Goal: Task Accomplishment & Management: Complete application form

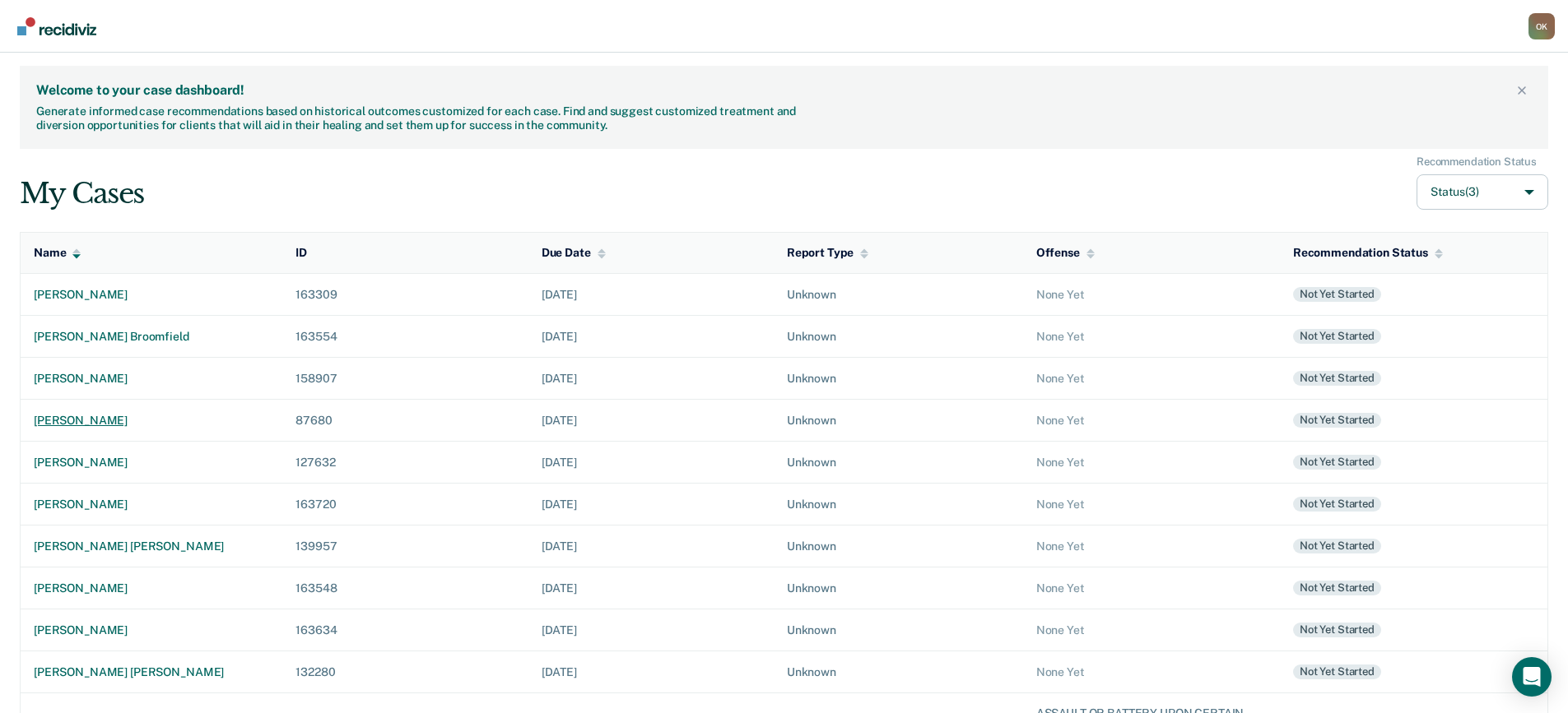
click at [90, 419] on div "[PERSON_NAME]" at bounding box center [151, 420] width 236 height 14
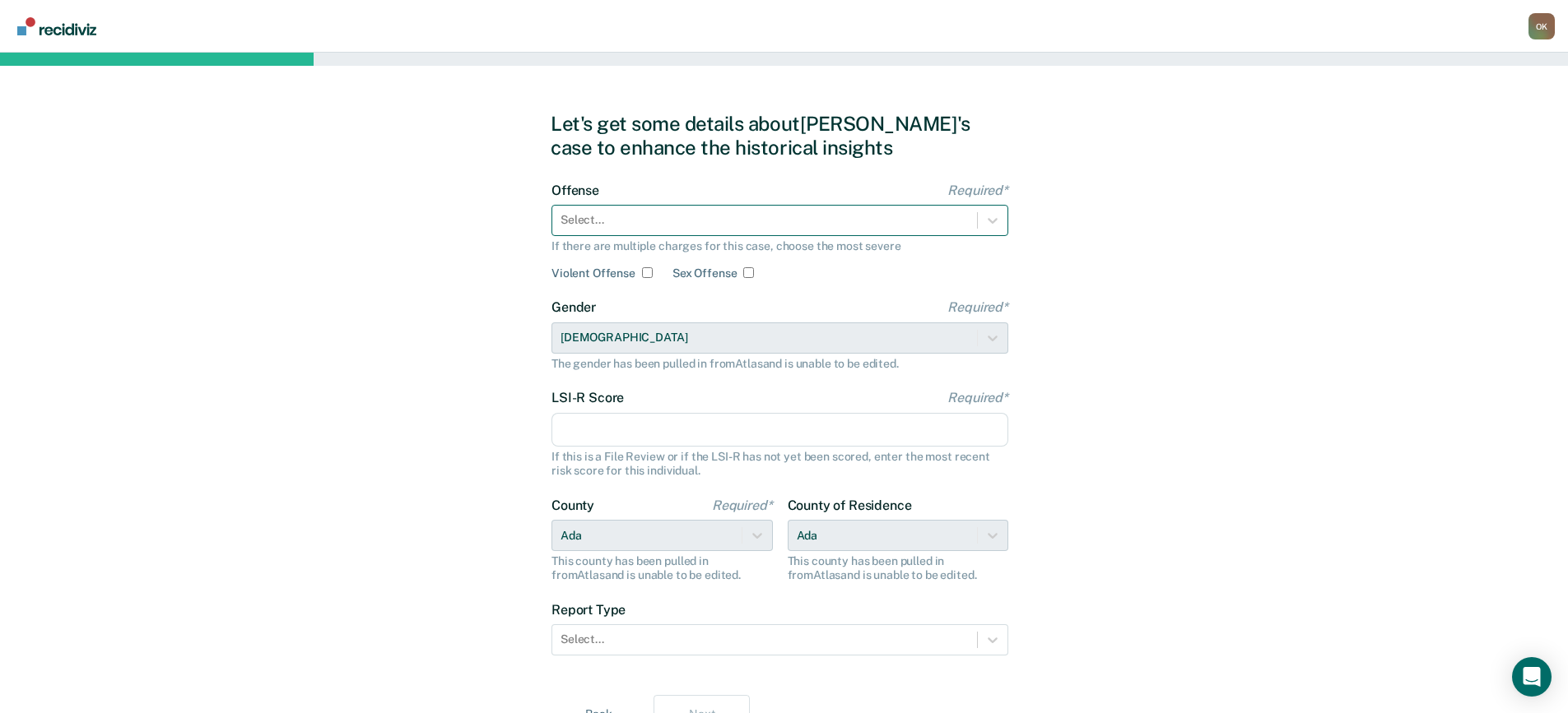
click at [746, 225] on div at bounding box center [764, 220] width 409 height 18
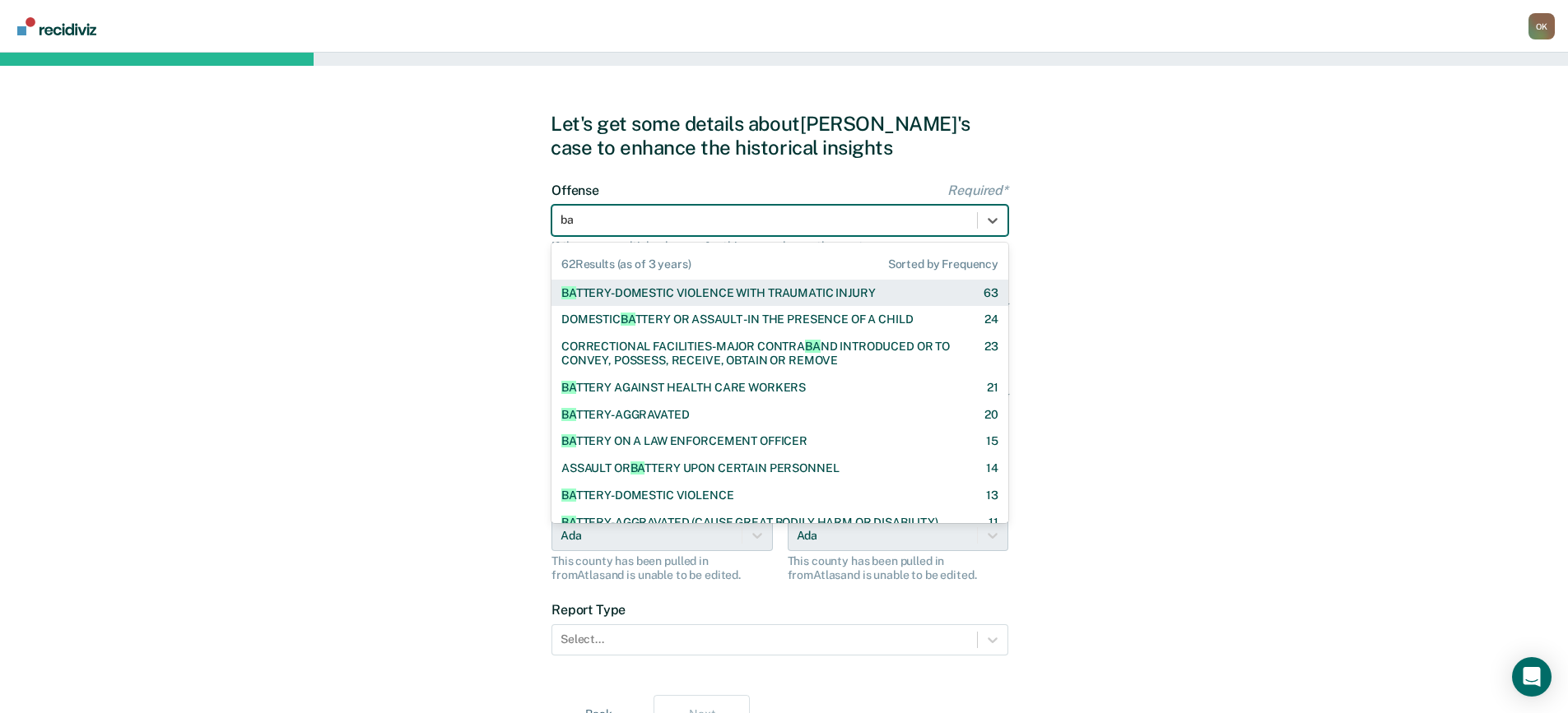
type input "bat"
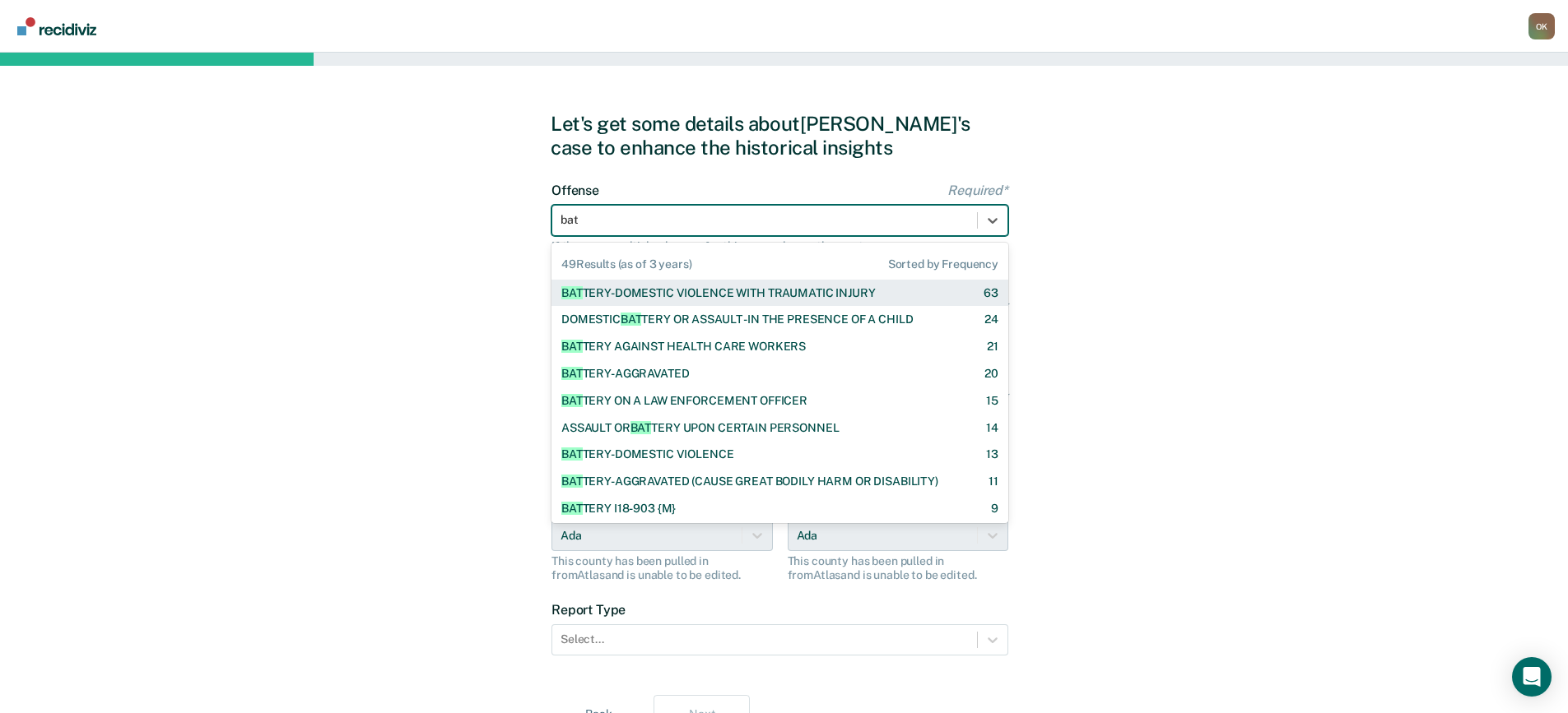
click at [747, 295] on div "BAT TERY-DOMESTIC VIOLENCE WITH TRAUMATIC INJURY" at bounding box center [718, 293] width 314 height 14
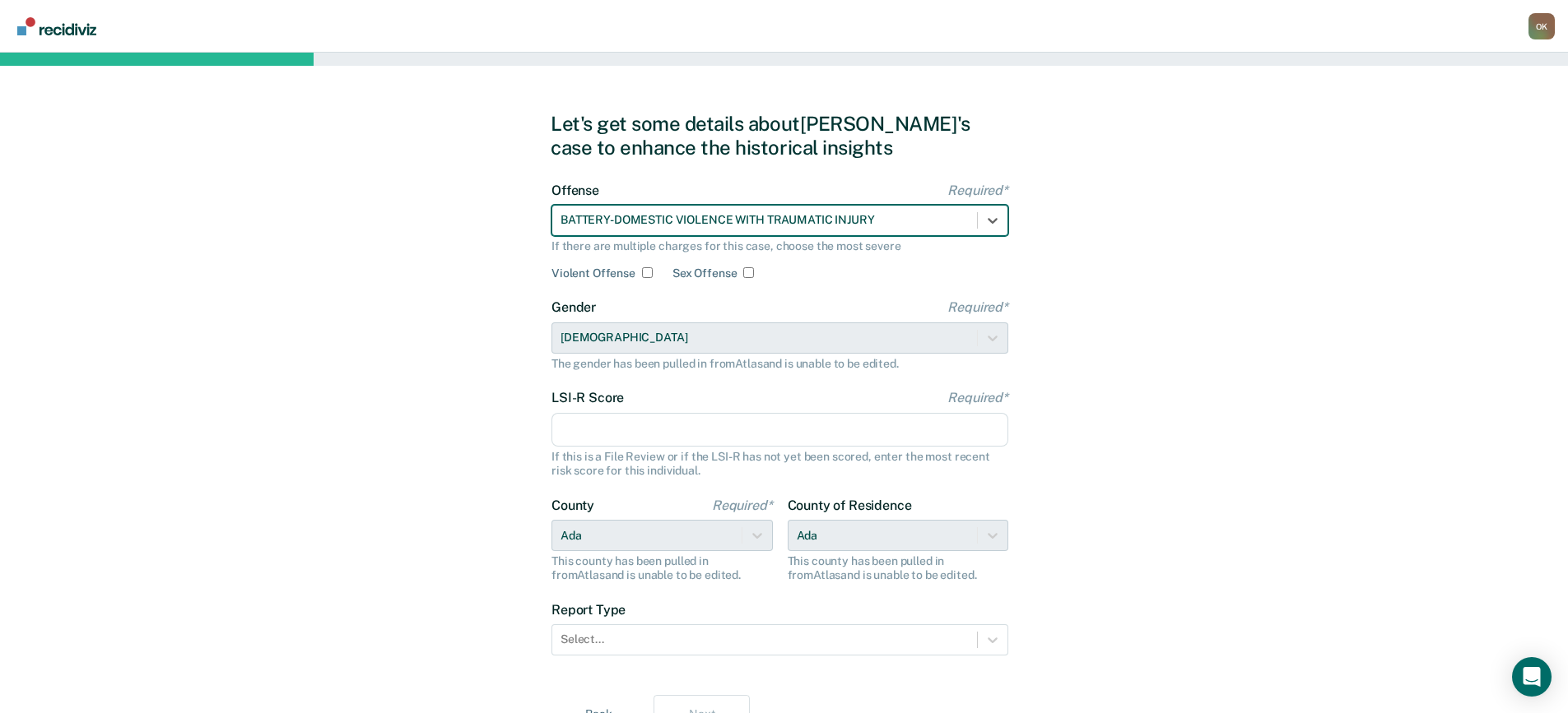
click at [640, 427] on input "LSI-R Score Required*" at bounding box center [779, 429] width 456 height 34
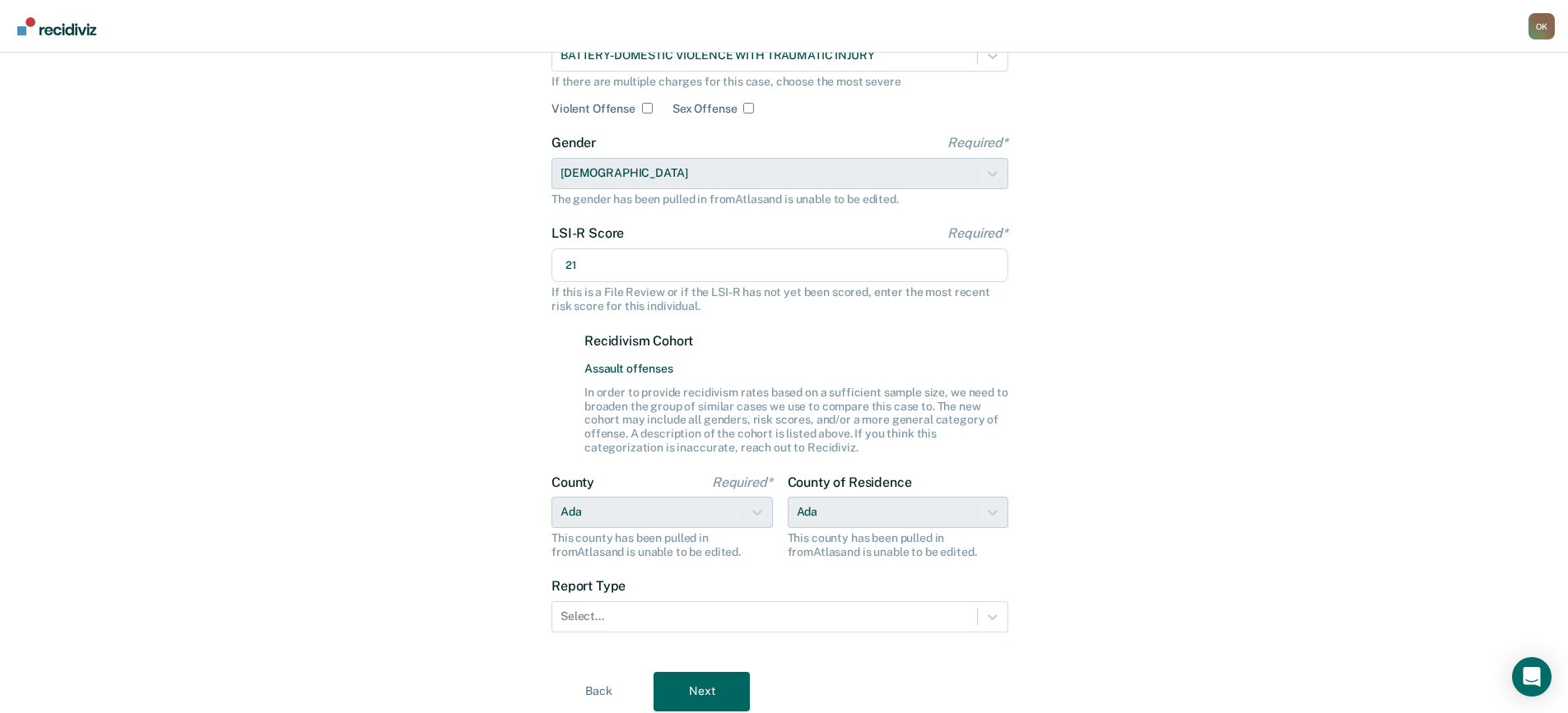
scroll to position [222, 0]
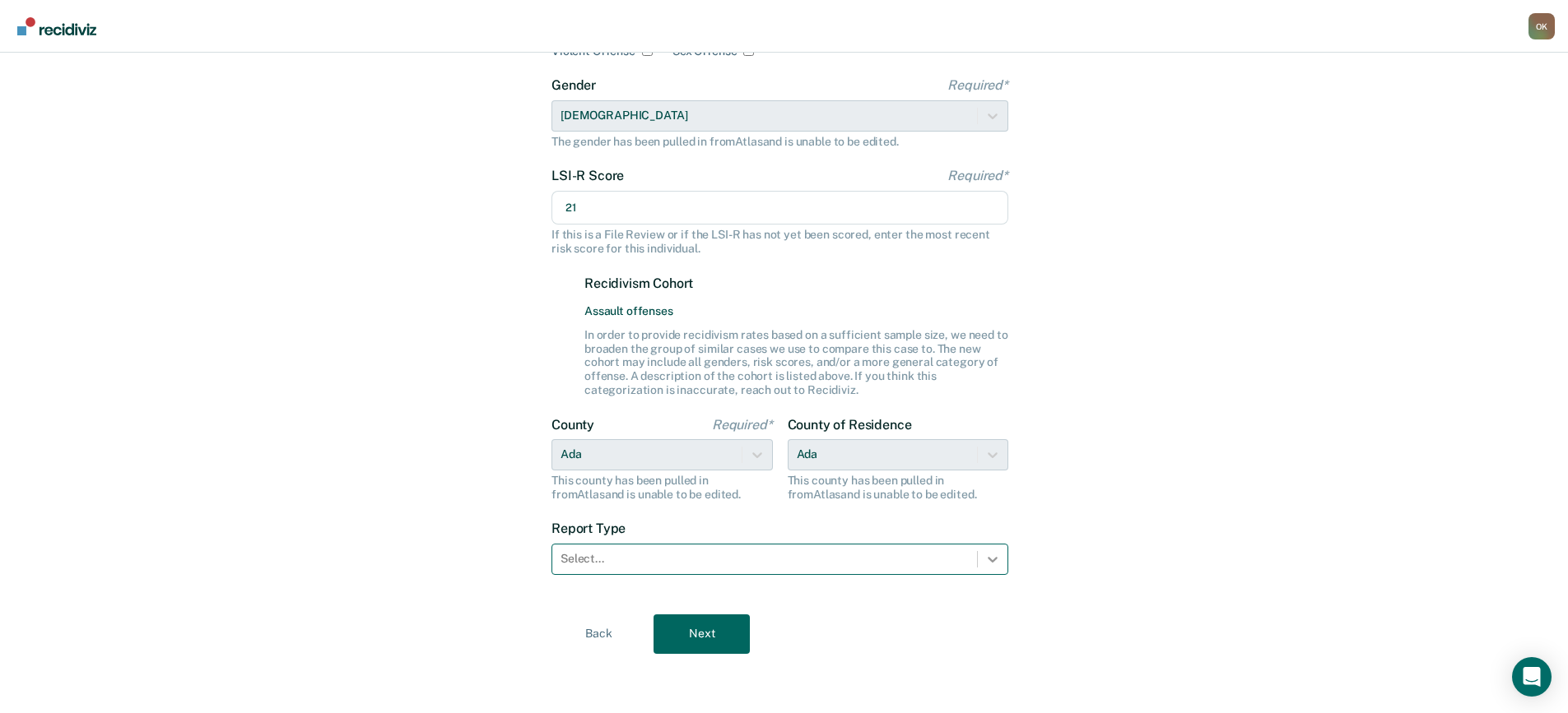
type input "21"
click at [991, 561] on icon at bounding box center [992, 559] width 10 height 6
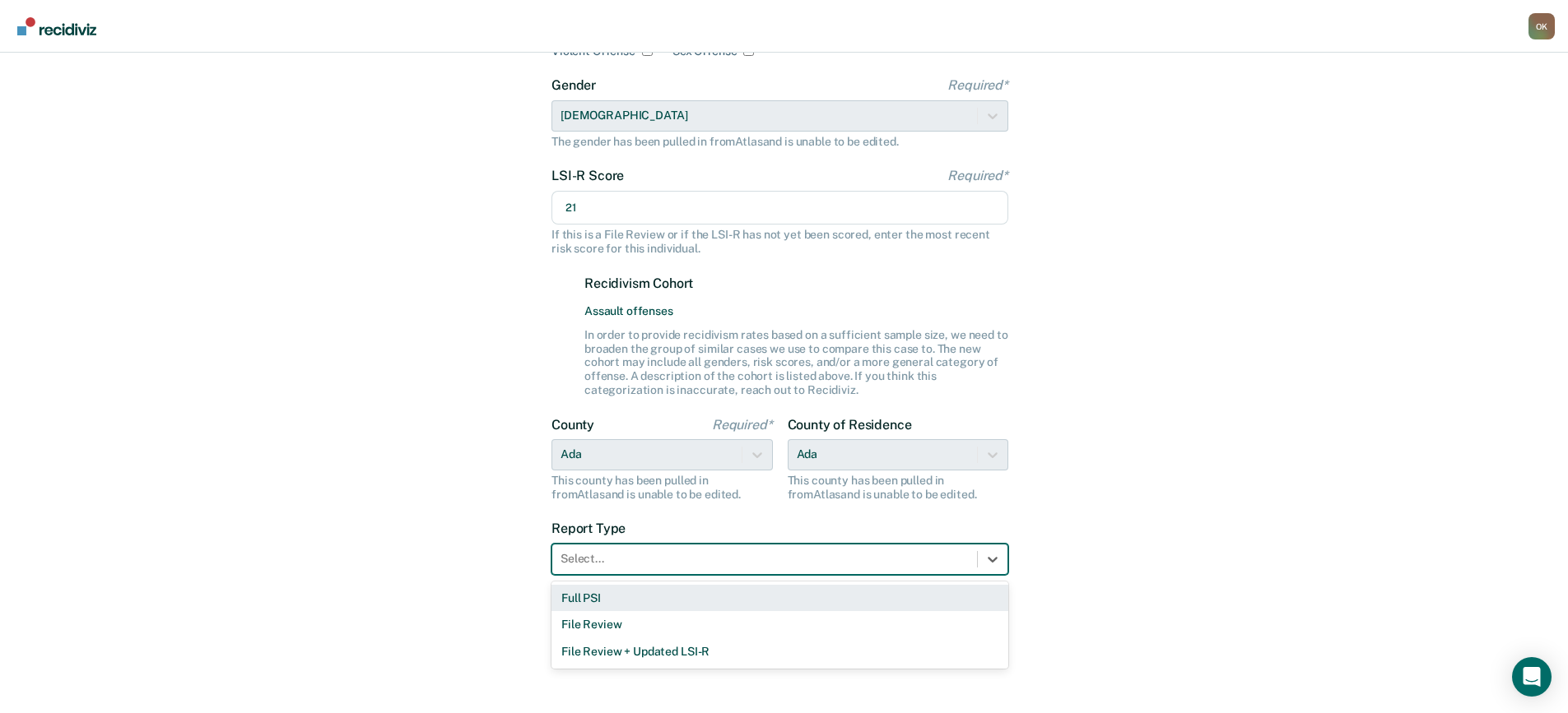
click at [820, 597] on div "Full PSI" at bounding box center [779, 598] width 456 height 27
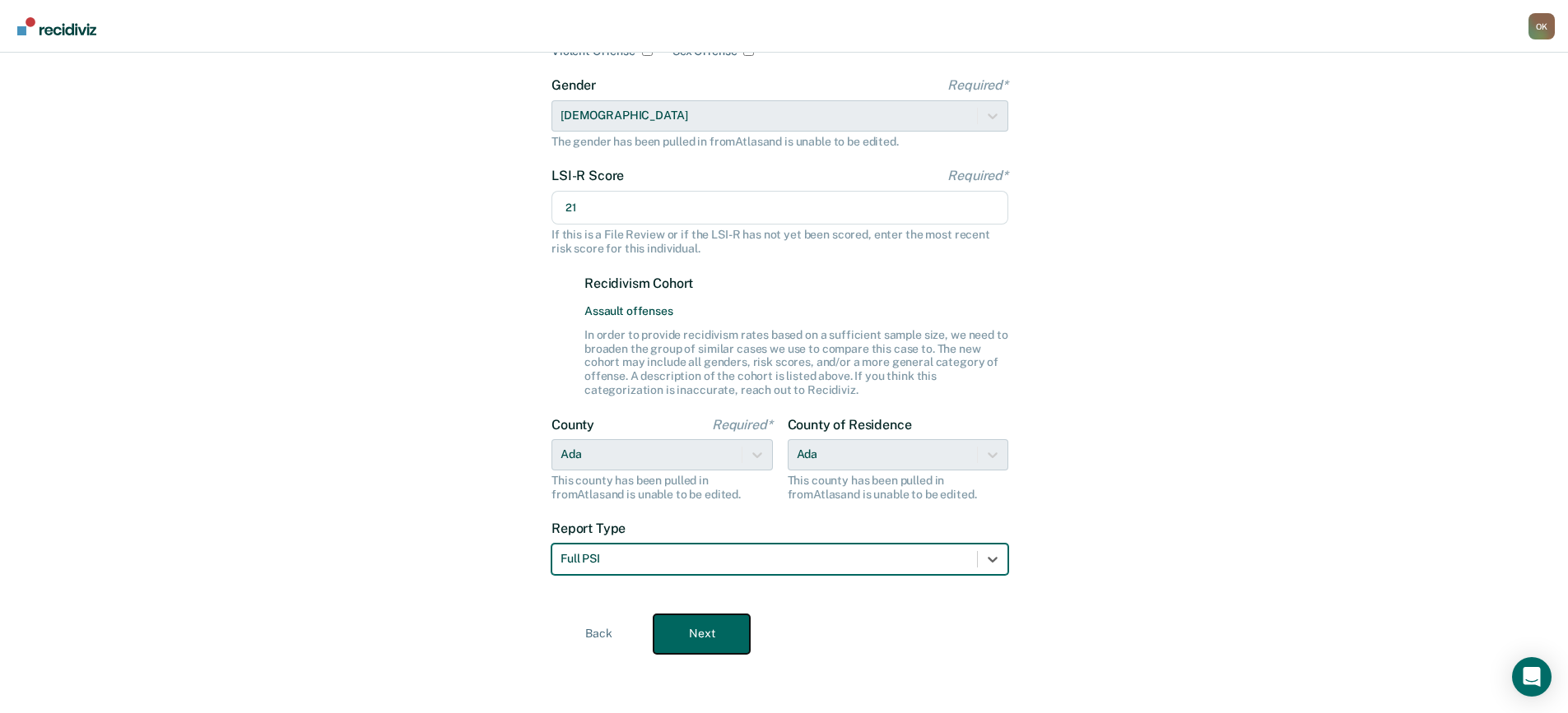
click at [686, 632] on button "Next" at bounding box center [701, 634] width 96 height 39
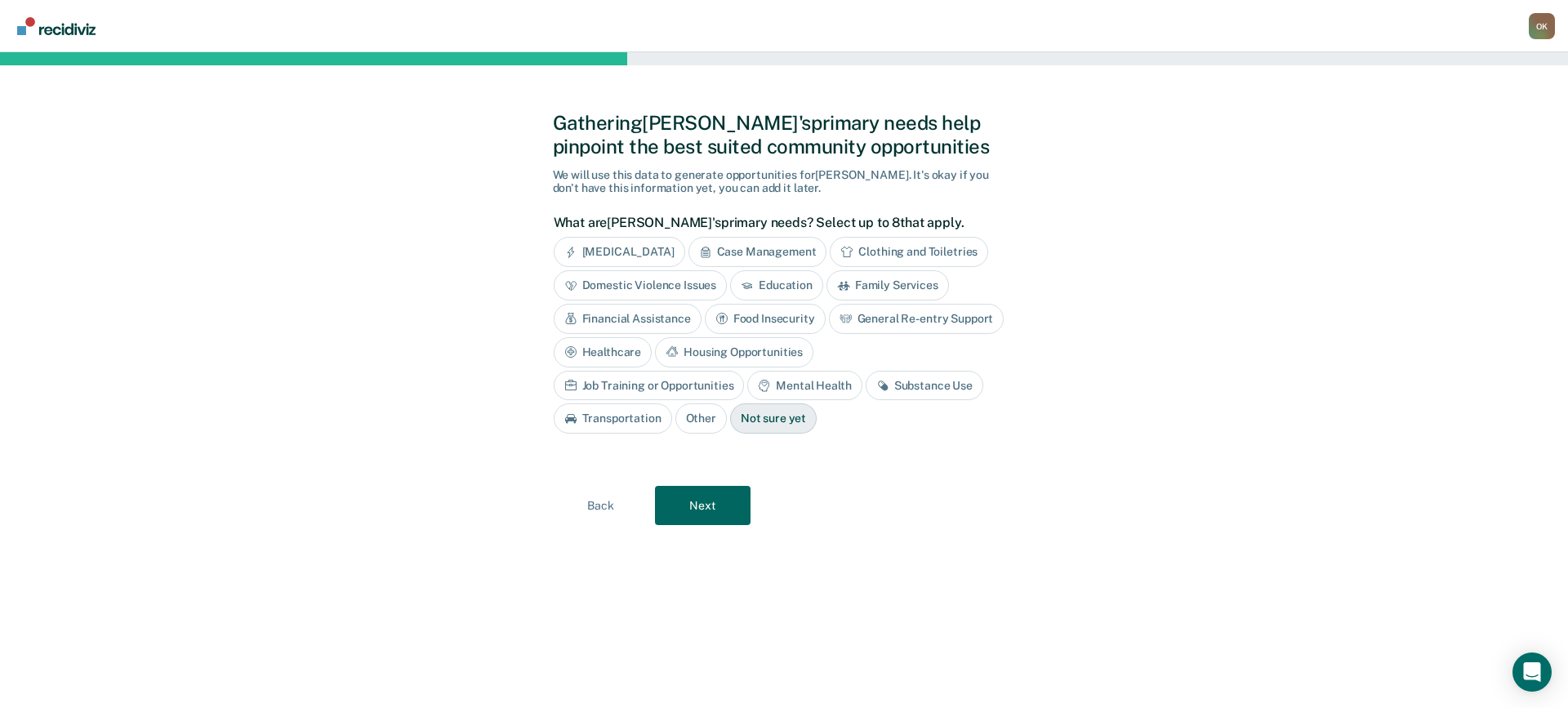
click at [648, 254] on div "[MEDICAL_DATA]" at bounding box center [620, 252] width 132 height 30
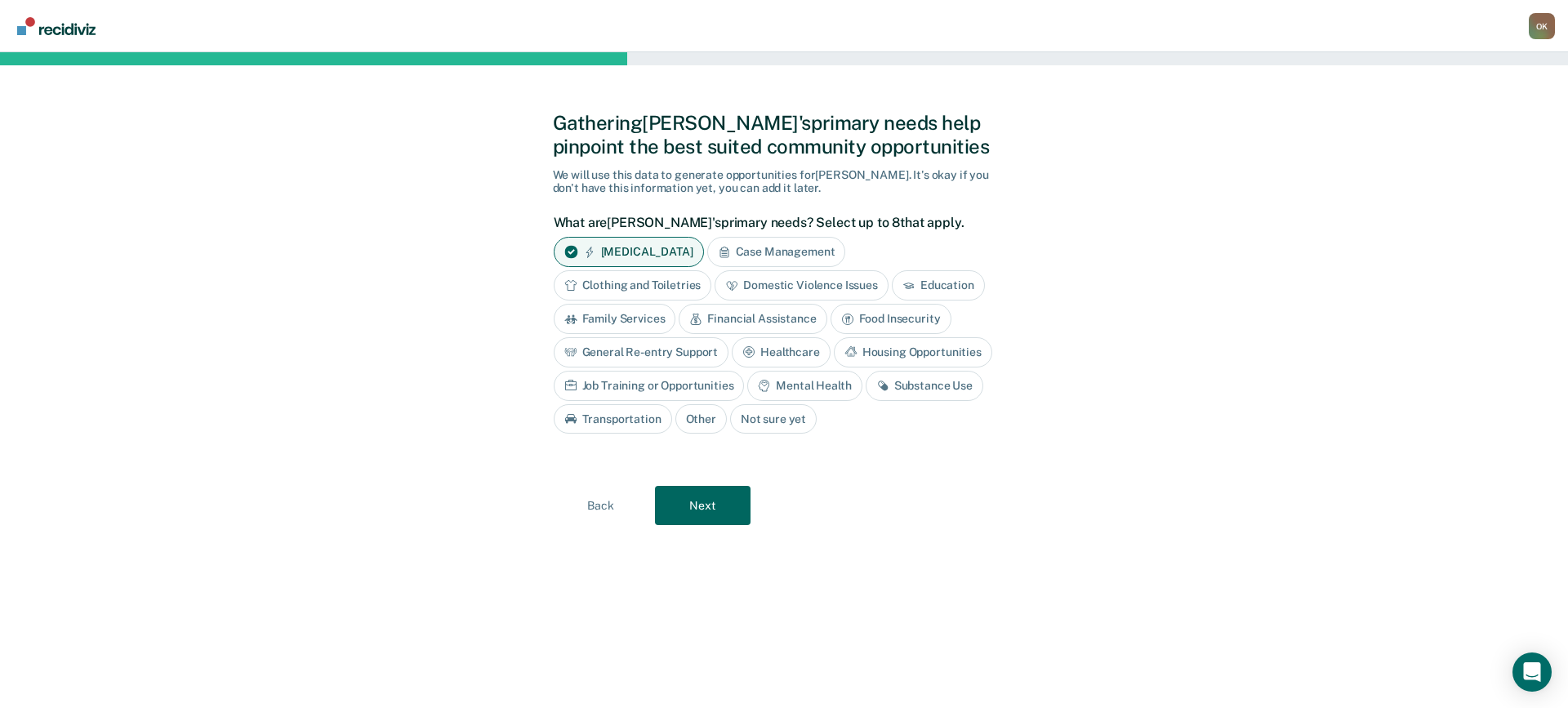
click at [805, 287] on div "Domestic Violence Issues" at bounding box center [801, 286] width 174 height 30
click at [923, 389] on div "Substance Use" at bounding box center [924, 386] width 117 height 30
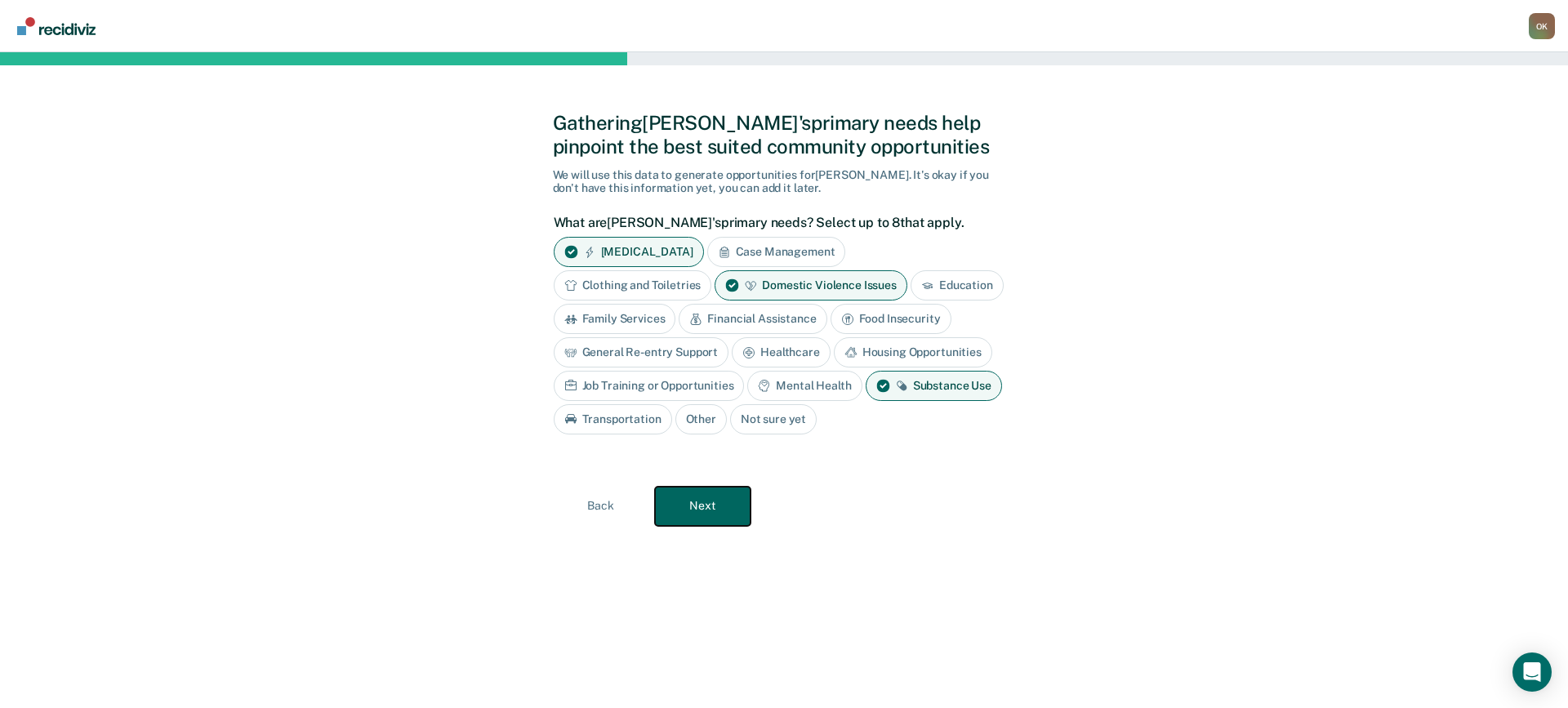
click at [704, 507] on button "Next" at bounding box center [703, 506] width 96 height 39
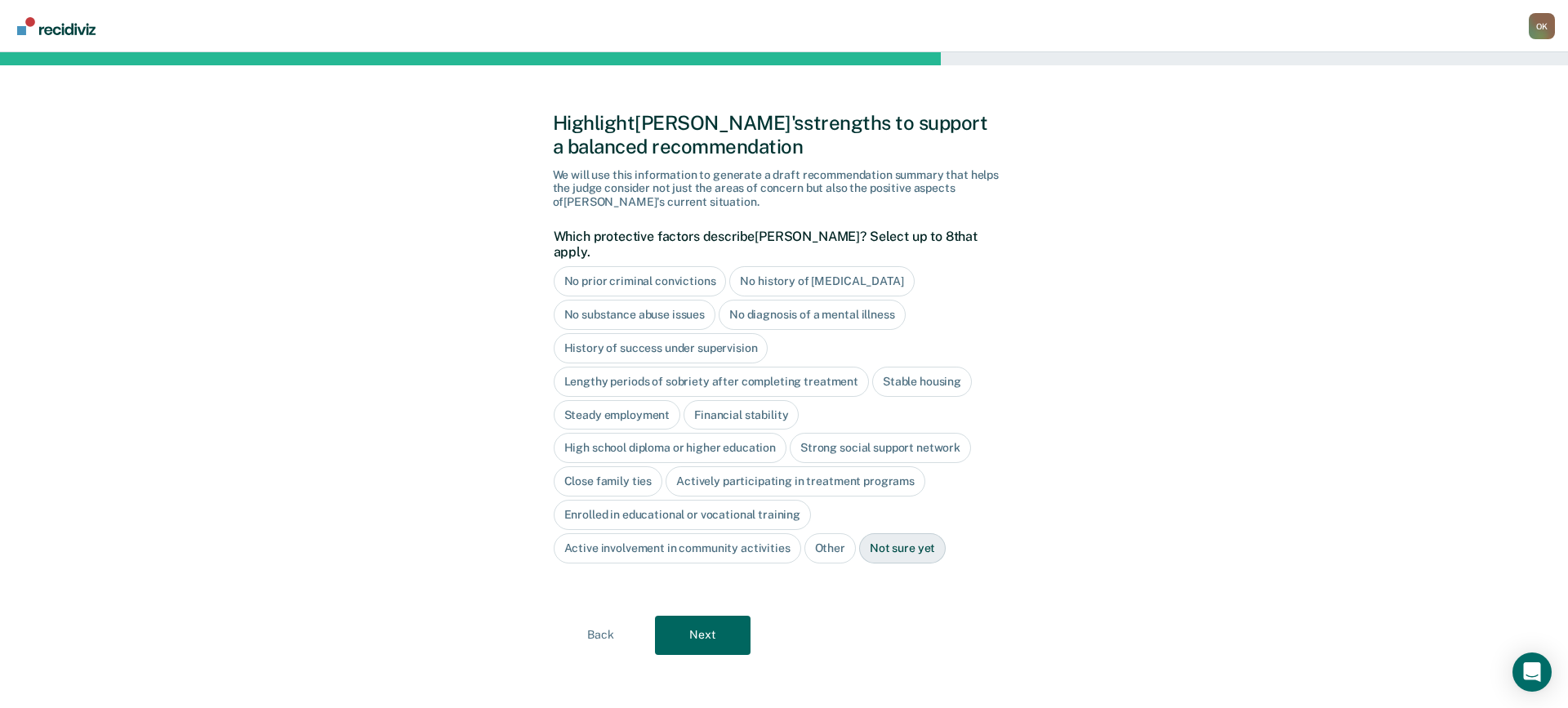
click at [816, 300] on div "No diagnosis of a mental illness" at bounding box center [812, 315] width 187 height 30
click at [674, 333] on div "History of success under supervision" at bounding box center [661, 348] width 215 height 30
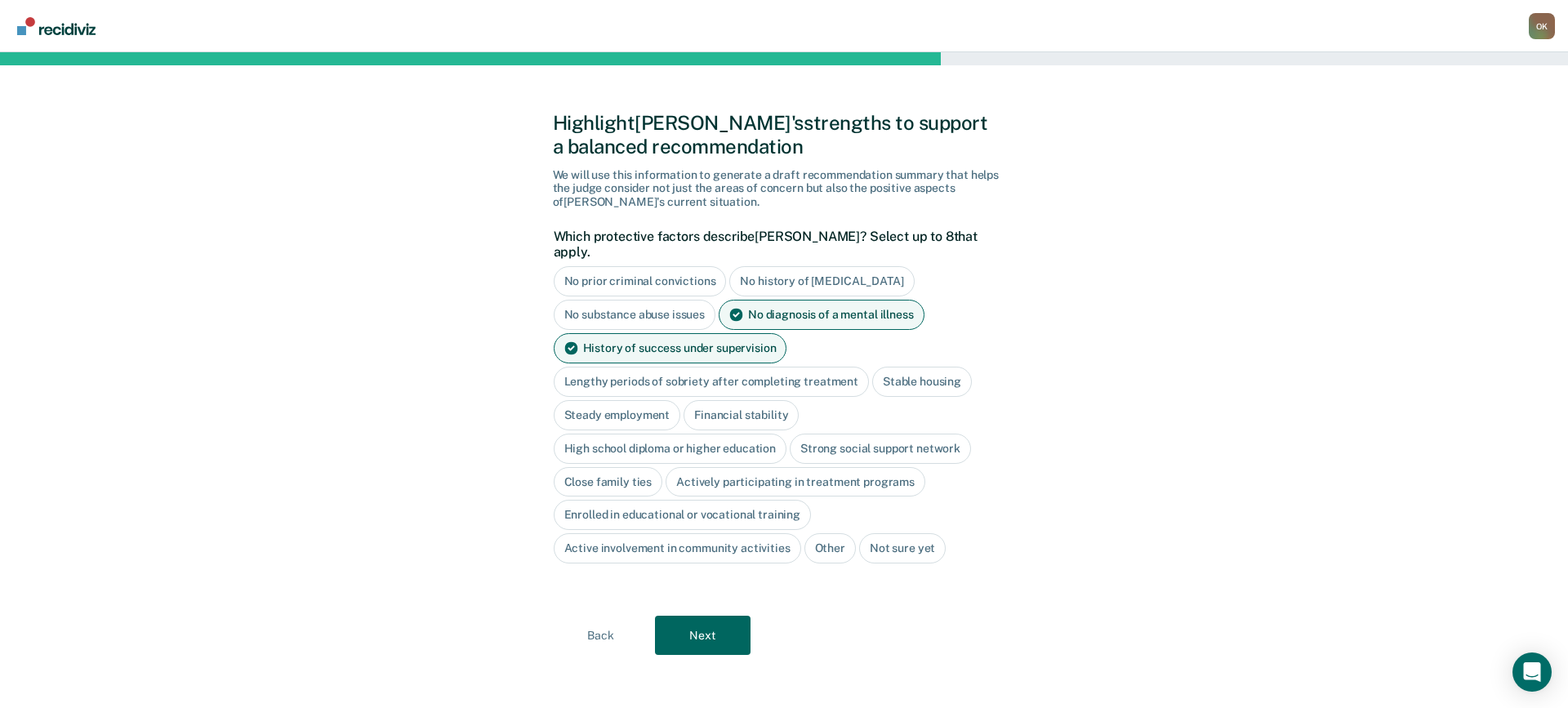
click at [918, 367] on div "Stable housing" at bounding box center [923, 381] width 100 height 30
click at [640, 401] on div "Steady employment" at bounding box center [617, 416] width 127 height 30
click at [779, 401] on div "Financial stability" at bounding box center [760, 416] width 115 height 30
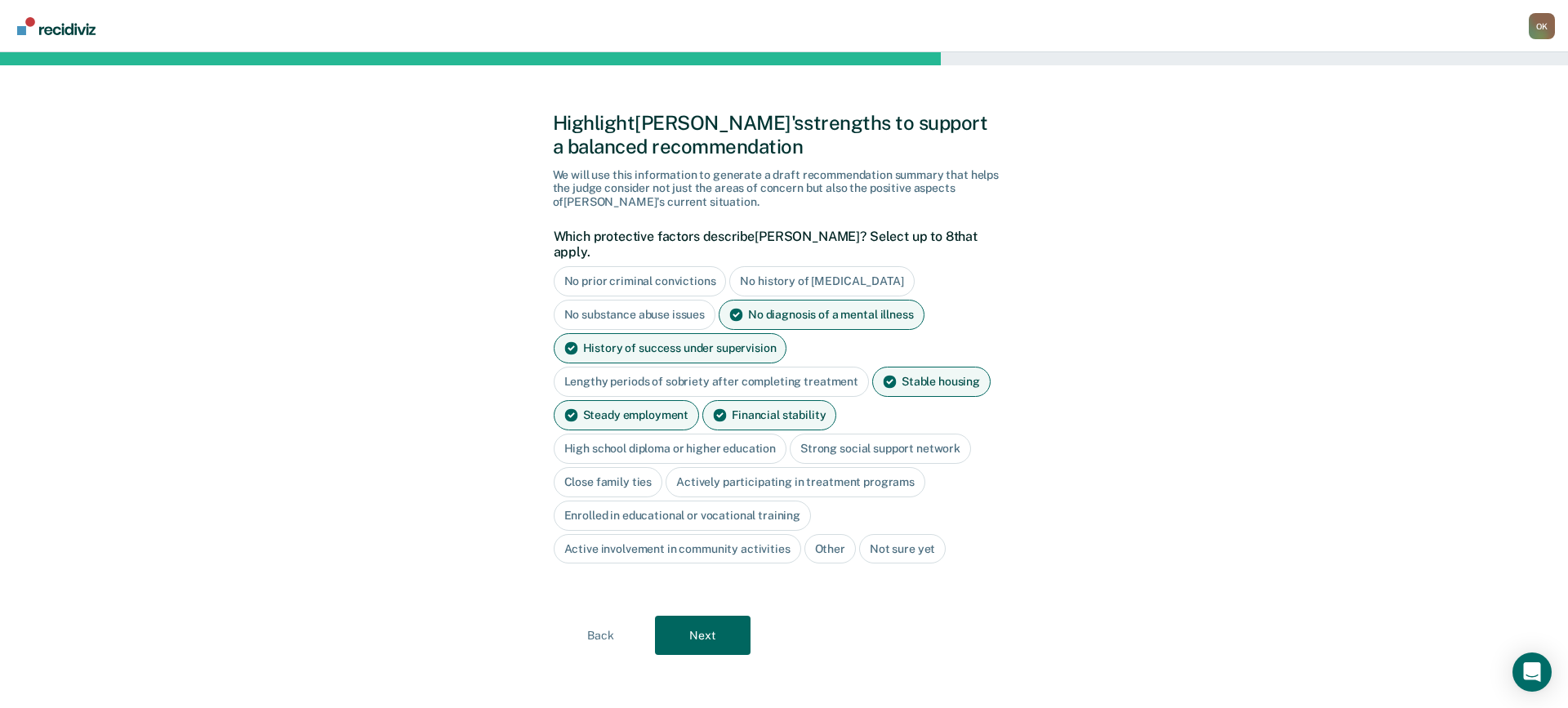
click at [728, 436] on div "High school diploma or higher education" at bounding box center [670, 449] width 234 height 30
click at [878, 439] on div "Strong social support network" at bounding box center [899, 449] width 182 height 30
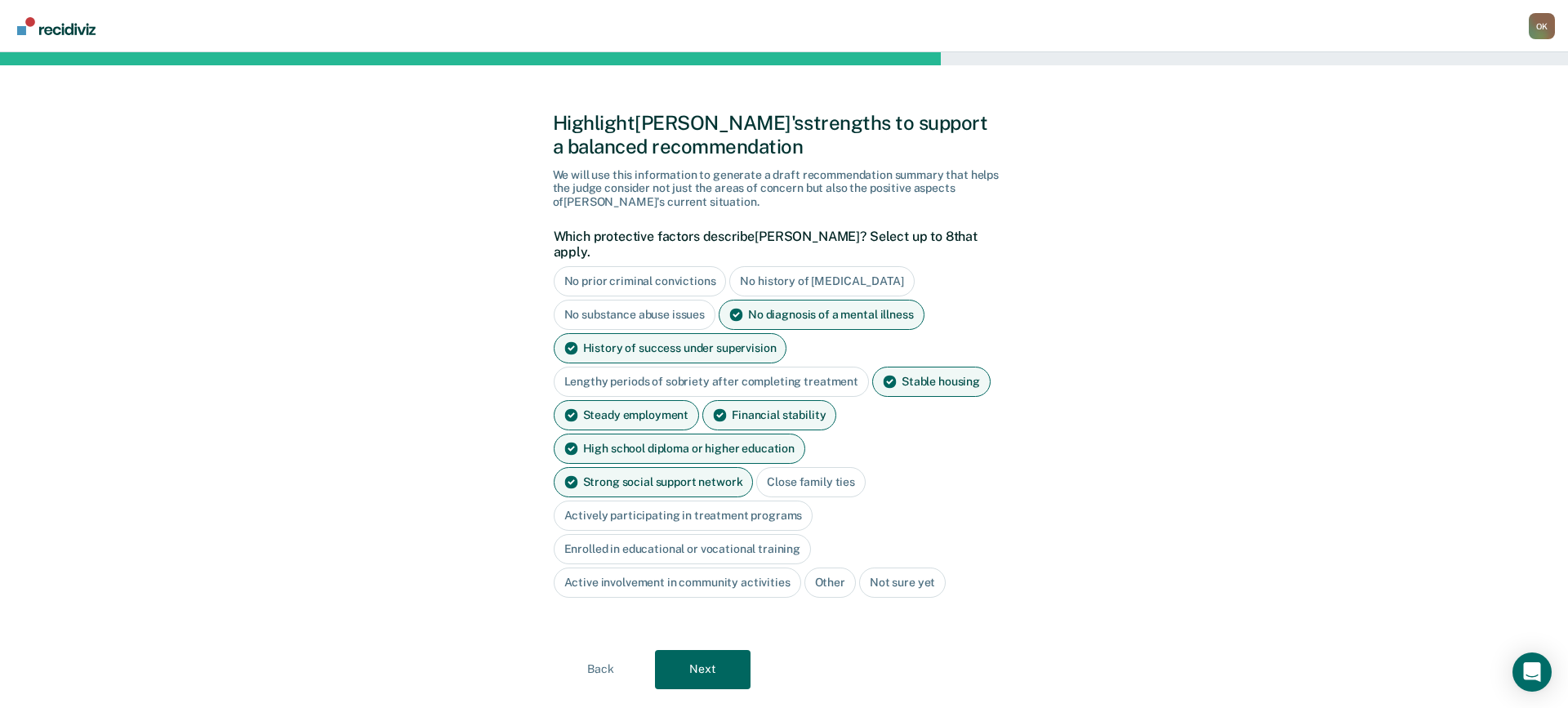
click at [756, 467] on div "Close family ties" at bounding box center [810, 482] width 109 height 30
click at [702, 651] on button "Next" at bounding box center [703, 670] width 96 height 39
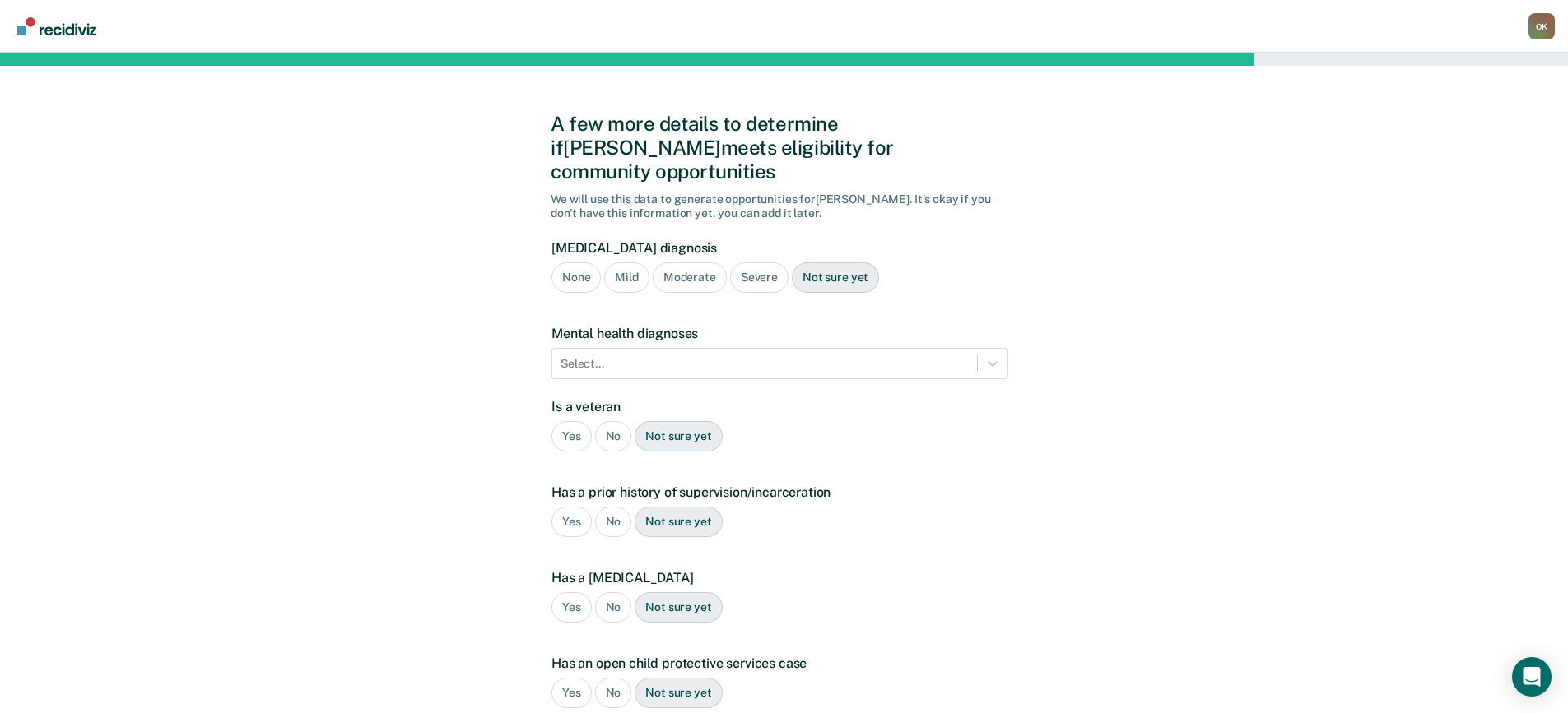
click at [755, 263] on div "Severe" at bounding box center [759, 278] width 59 height 30
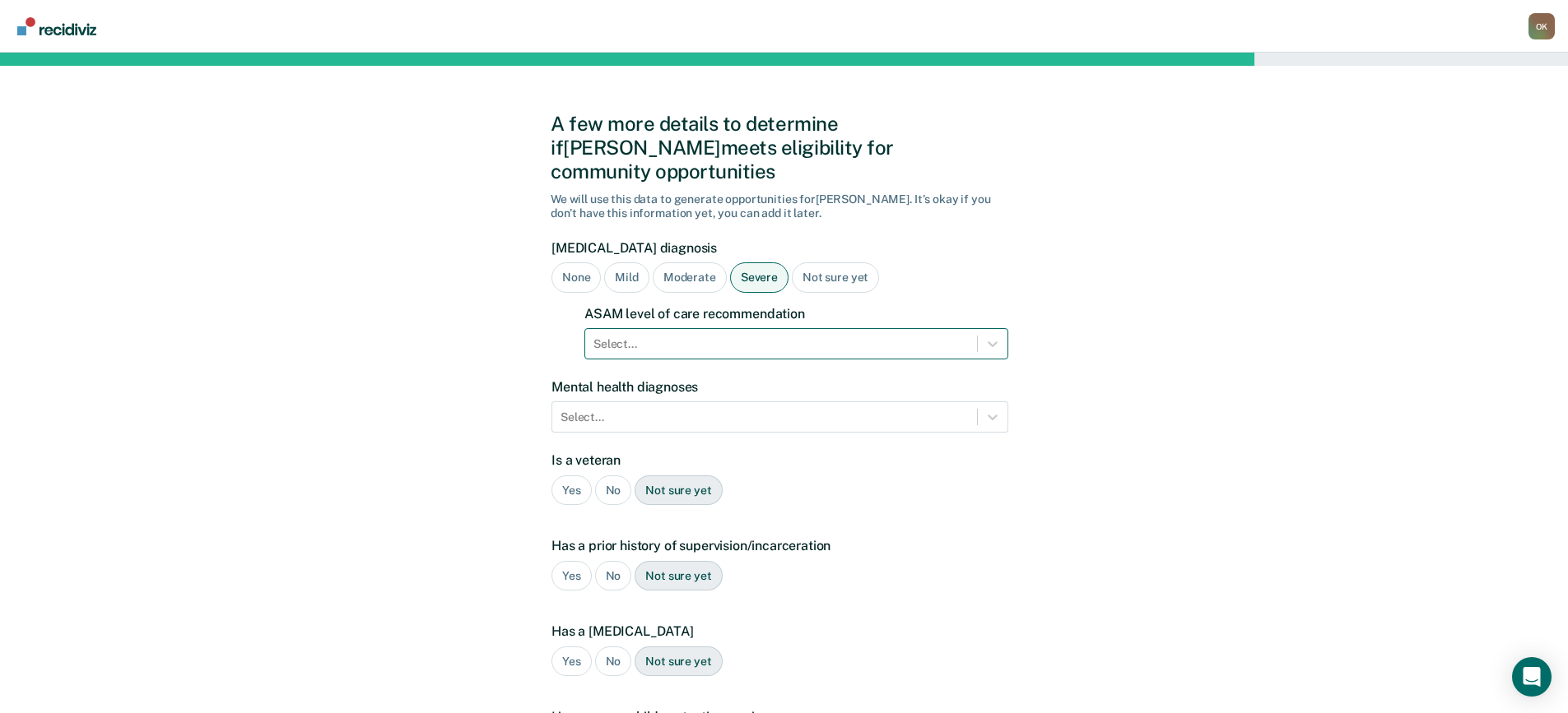
click at [633, 336] on div at bounding box center [780, 344] width 375 height 18
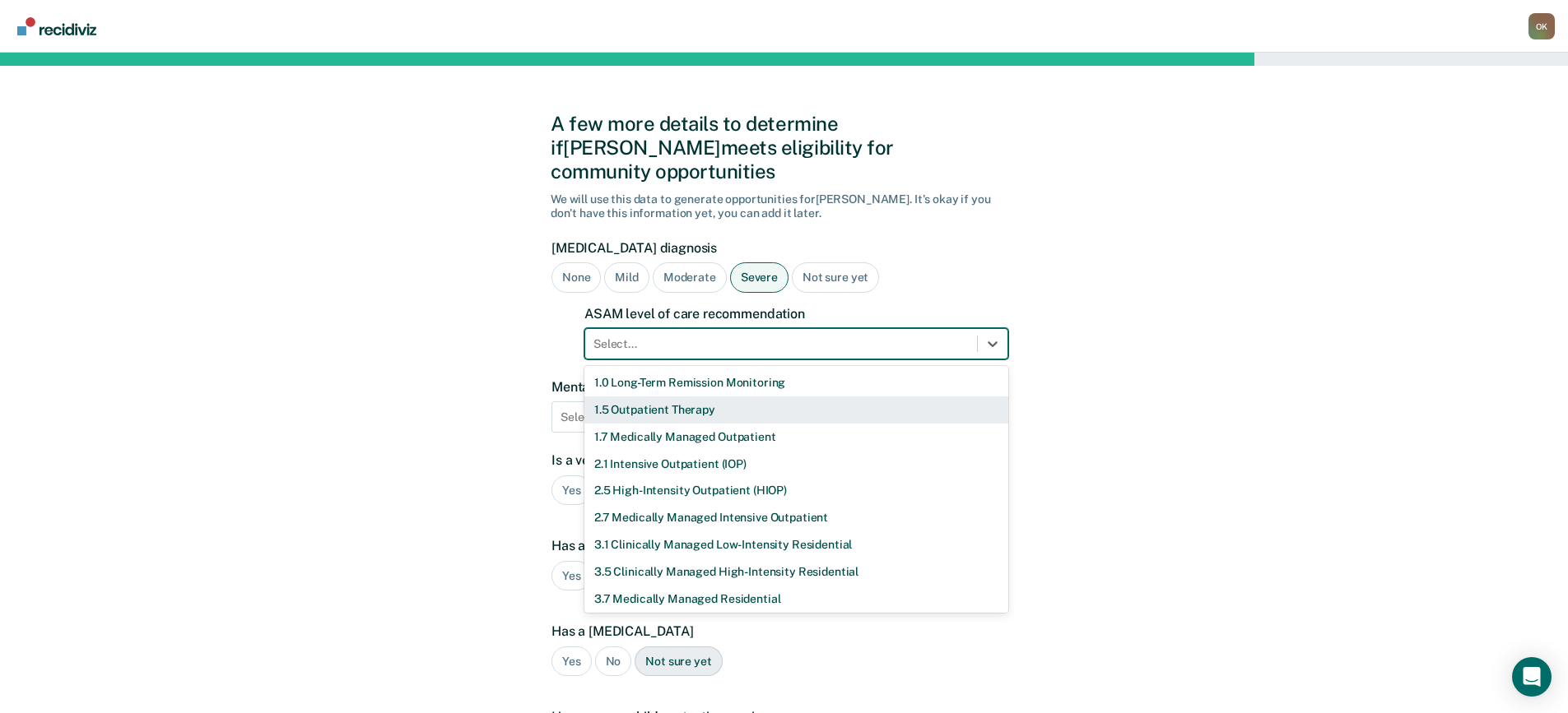
click at [638, 397] on div "1.5 Outpatient Therapy" at bounding box center [795, 410] width 424 height 27
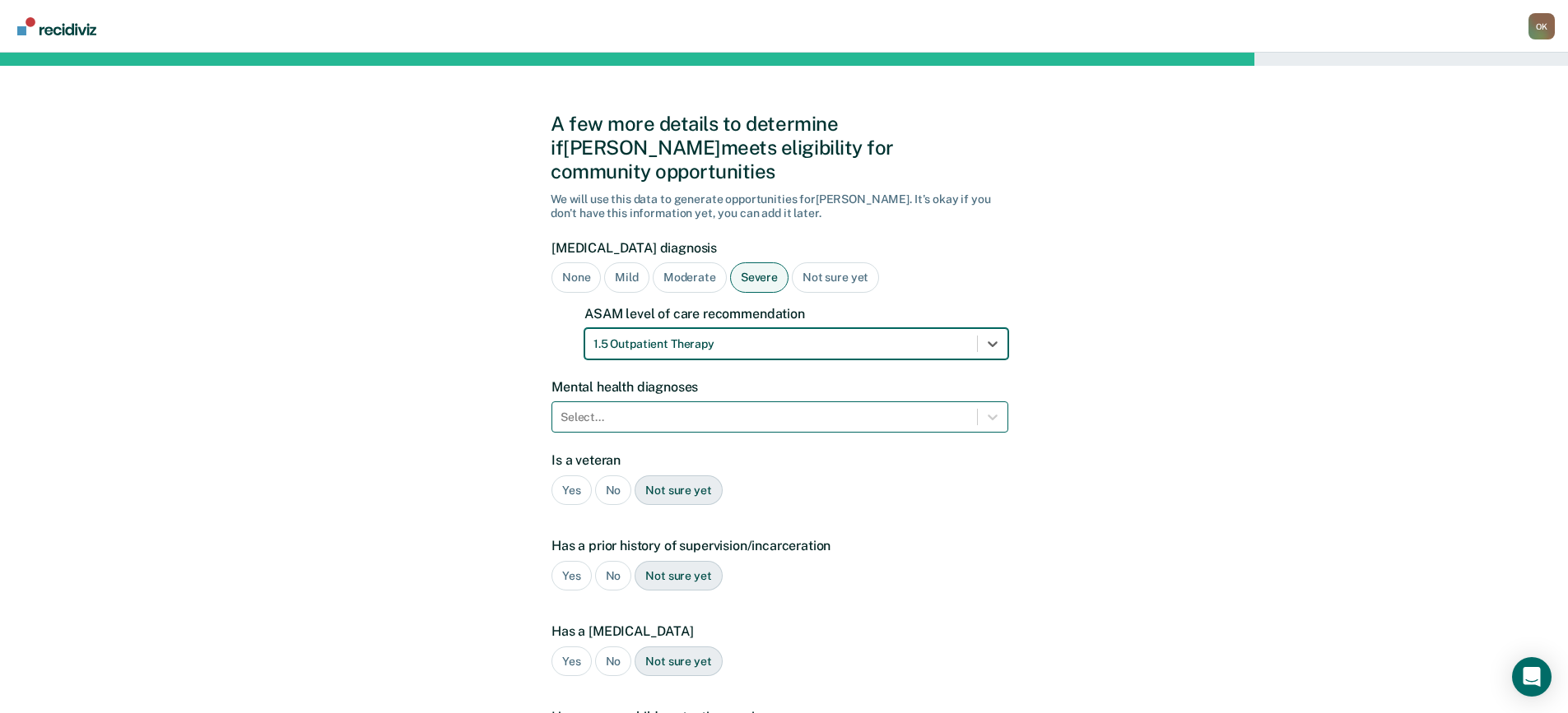
click at [658, 409] on div at bounding box center [764, 418] width 409 height 18
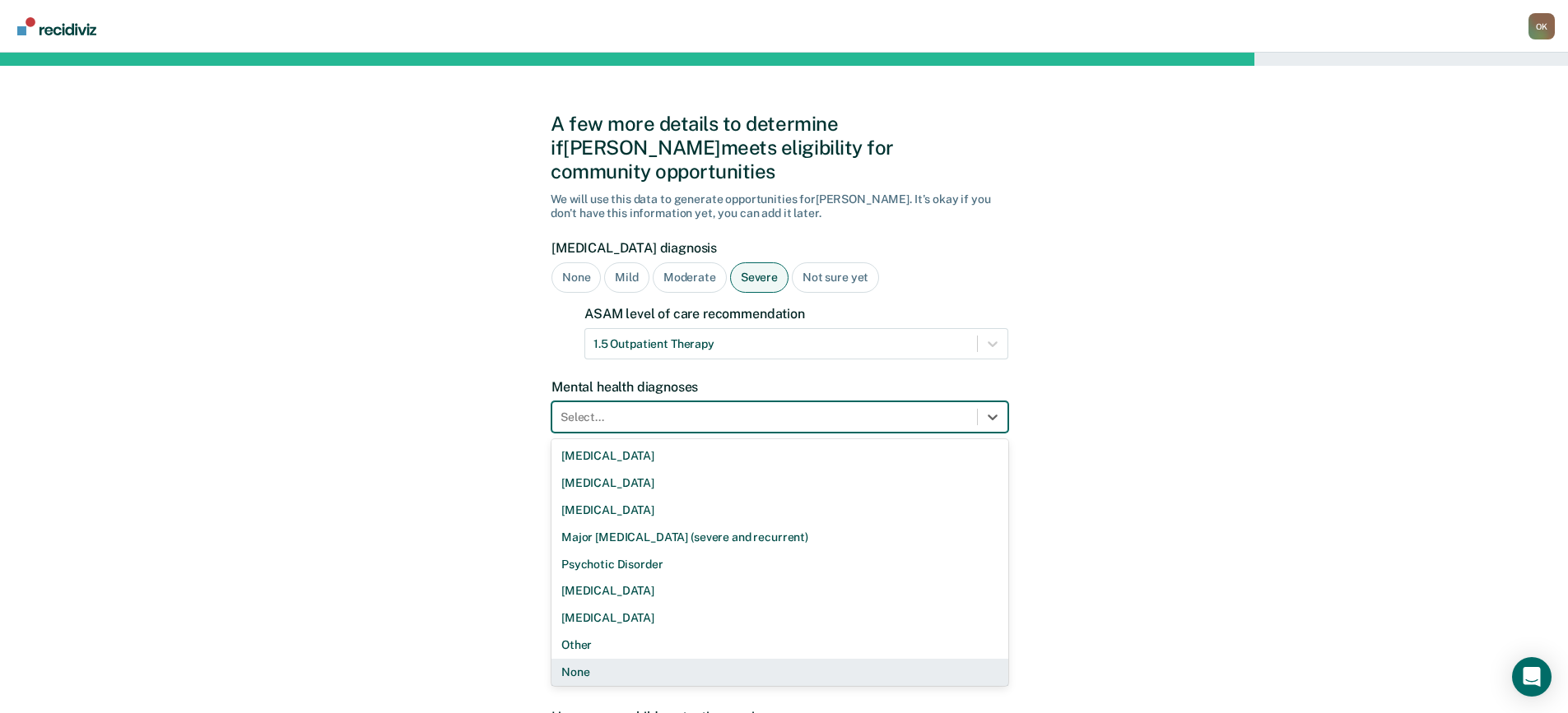
click at [607, 659] on div "None" at bounding box center [779, 673] width 456 height 27
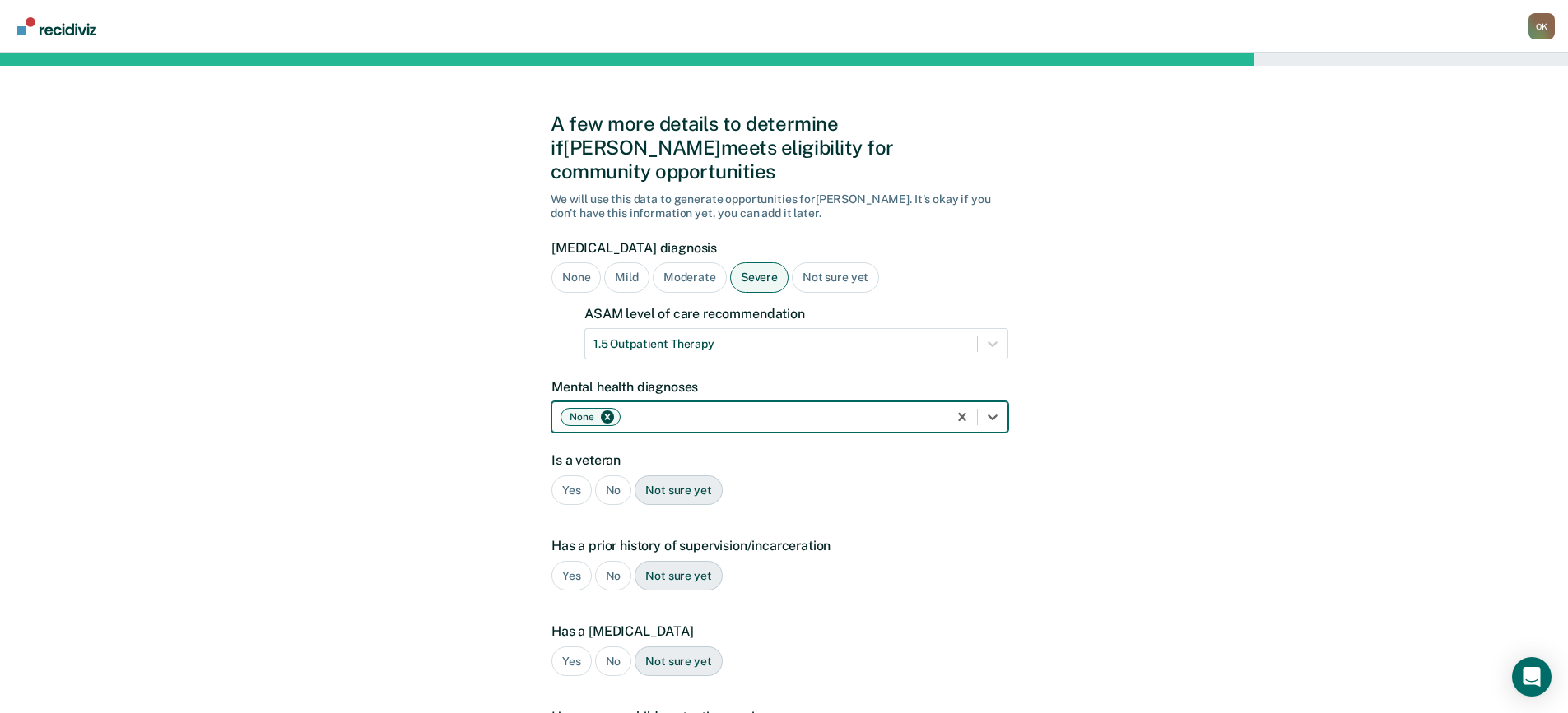
click at [612, 476] on div "No" at bounding box center [613, 491] width 37 height 30
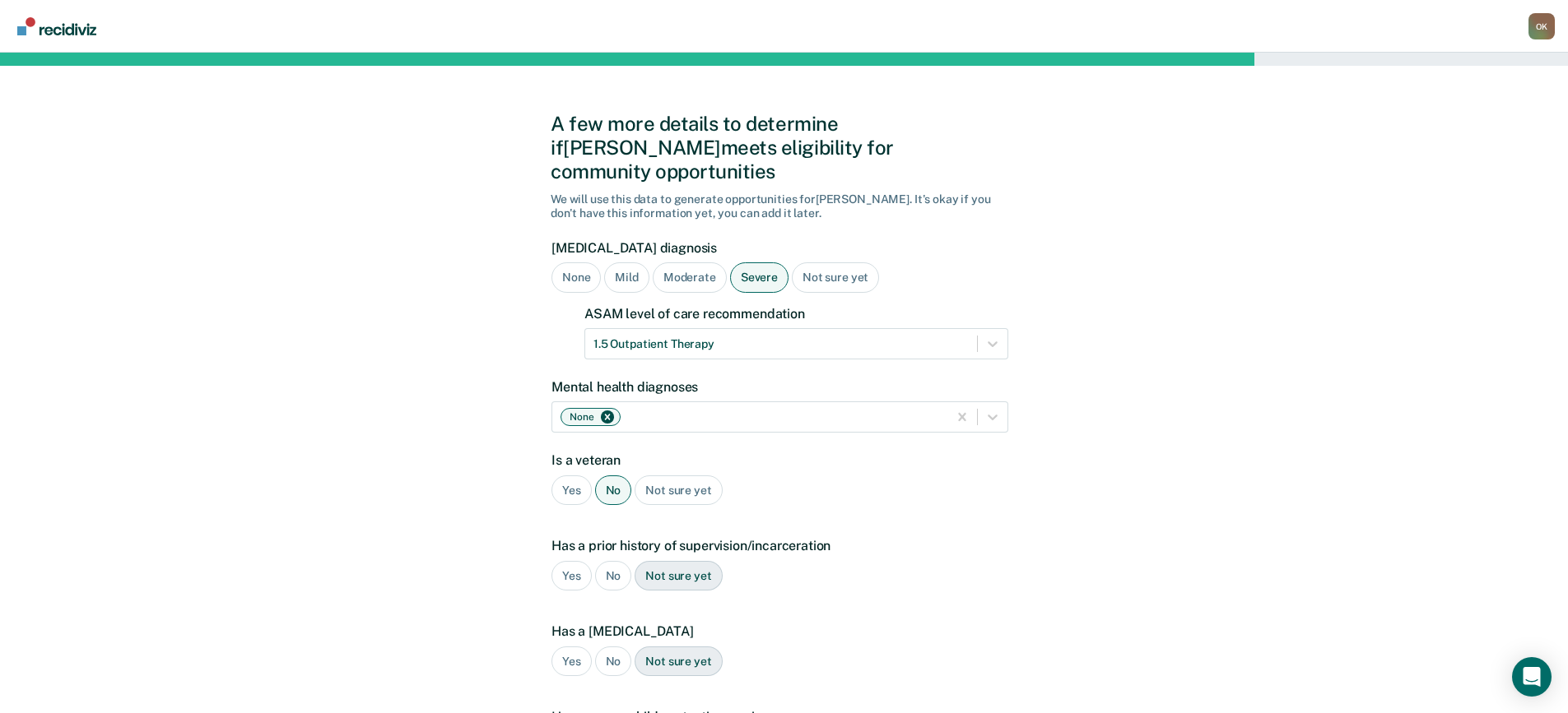
click at [567, 561] on div "Yes" at bounding box center [571, 576] width 40 height 30
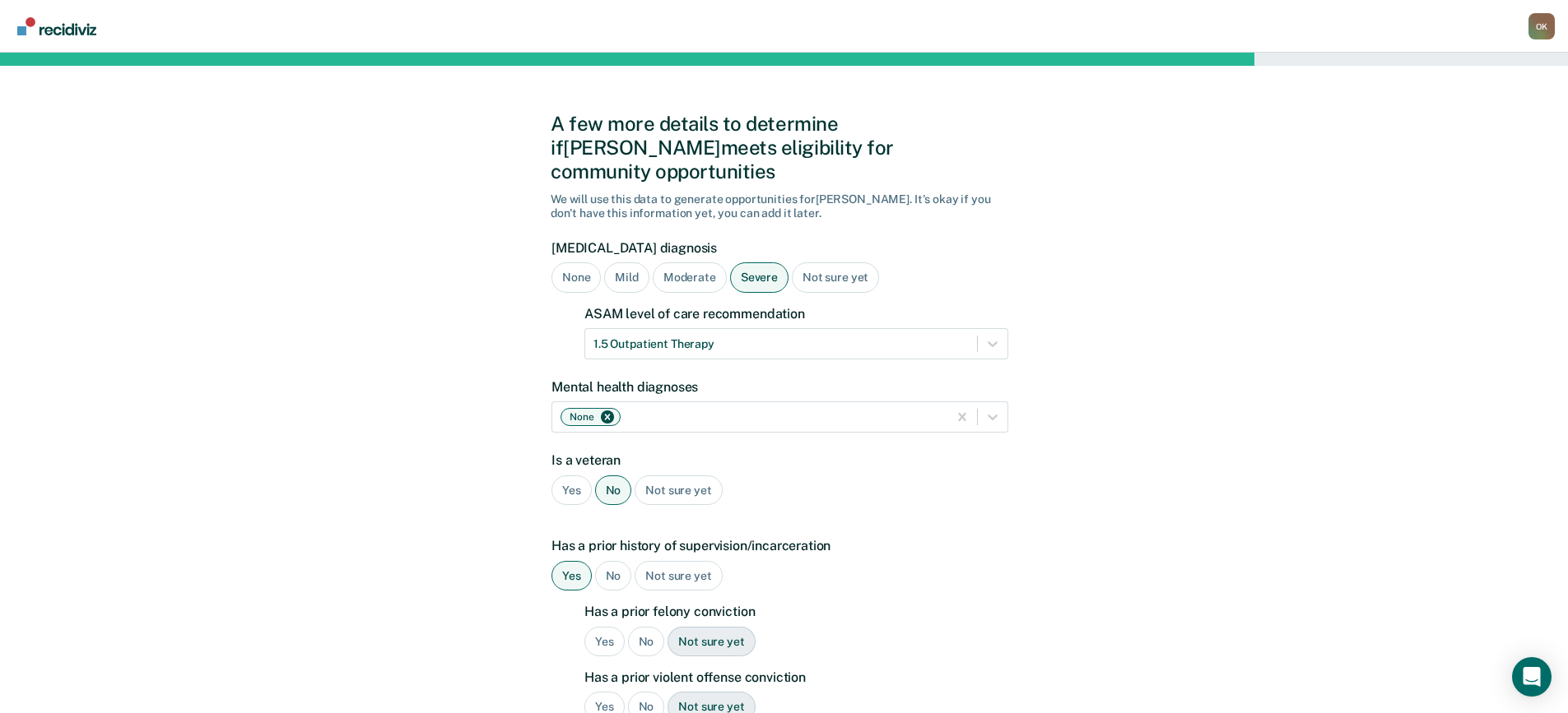
click at [602, 627] on div "Yes" at bounding box center [604, 642] width 40 height 30
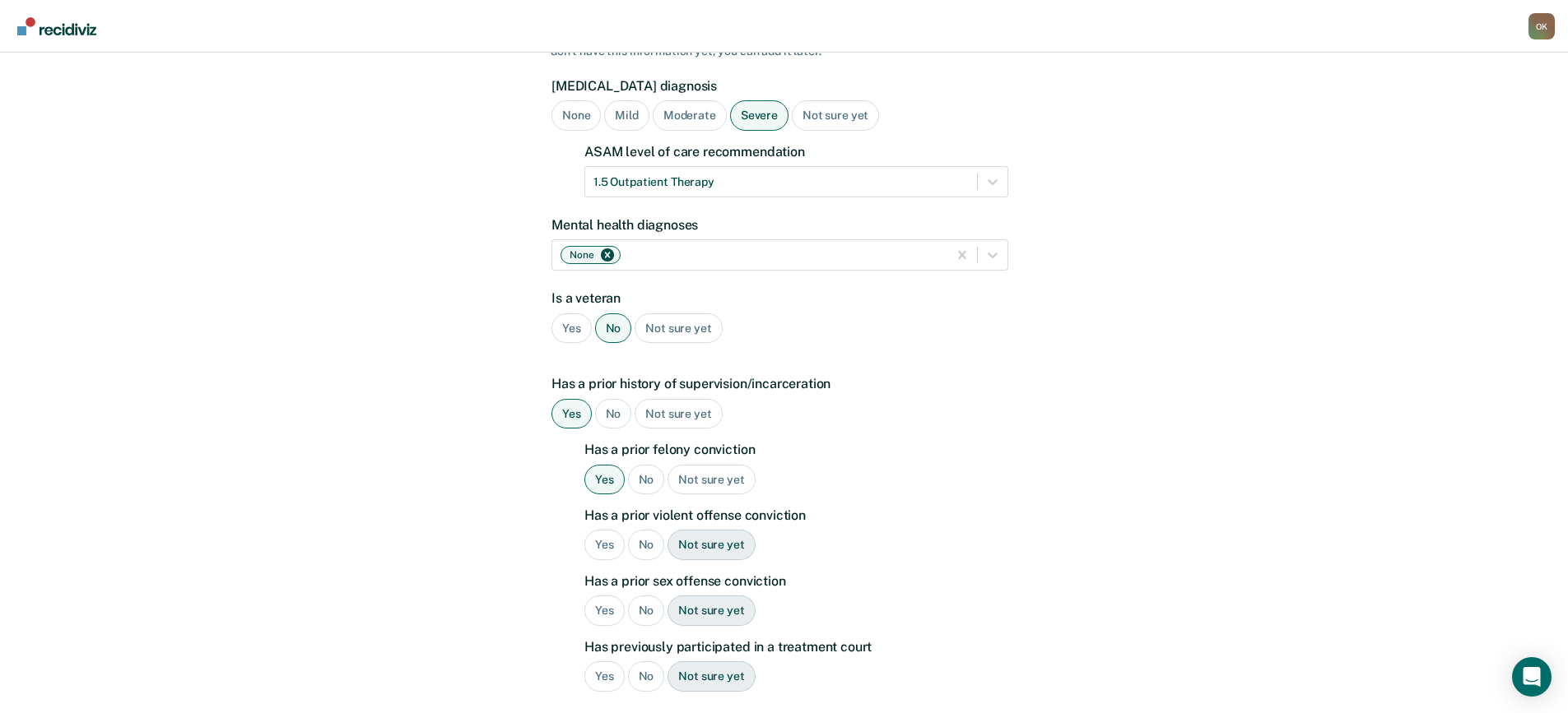
scroll to position [164, 0]
click at [608, 528] on div "Yes" at bounding box center [604, 543] width 40 height 30
click at [607, 593] on div "Yes" at bounding box center [604, 608] width 40 height 30
click at [652, 659] on div "No" at bounding box center [646, 674] width 37 height 30
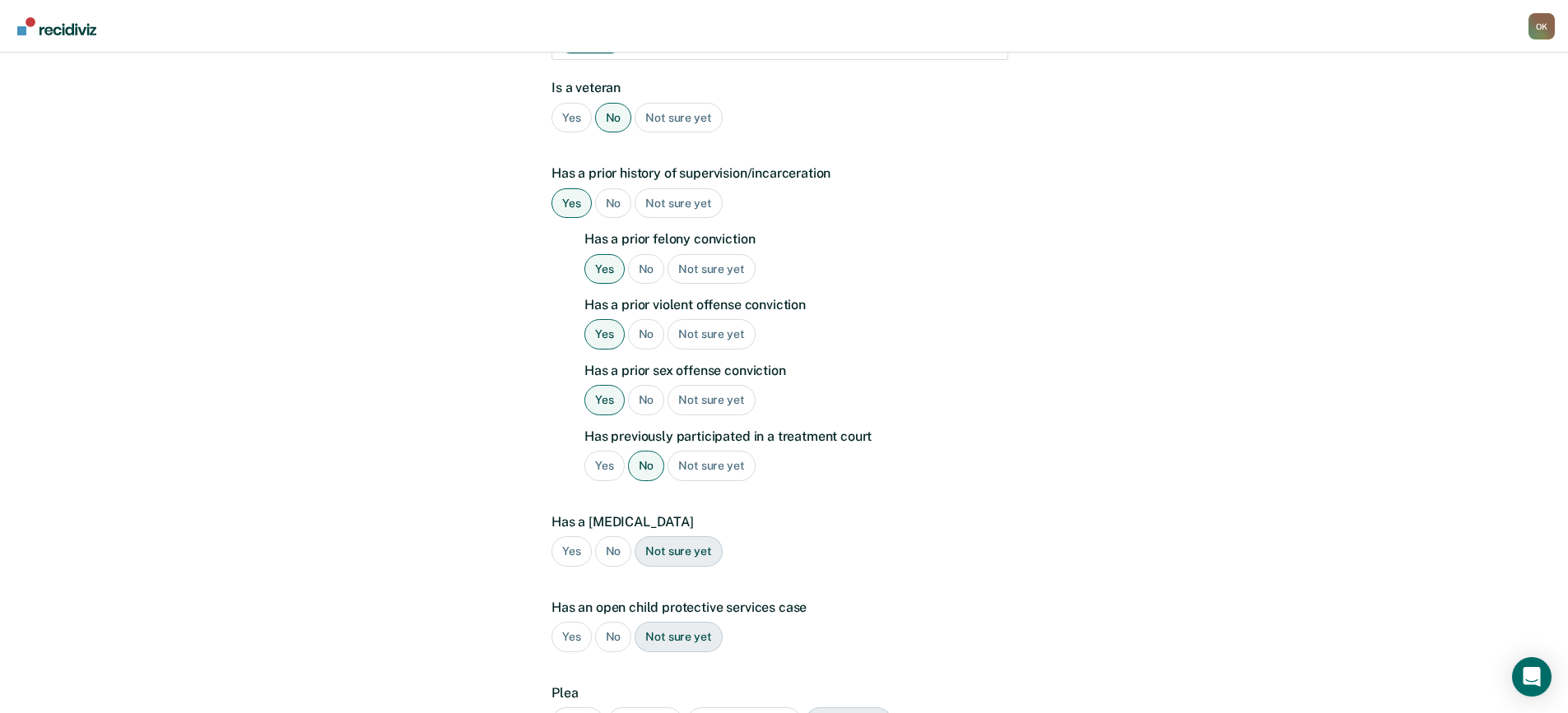
scroll to position [411, 0]
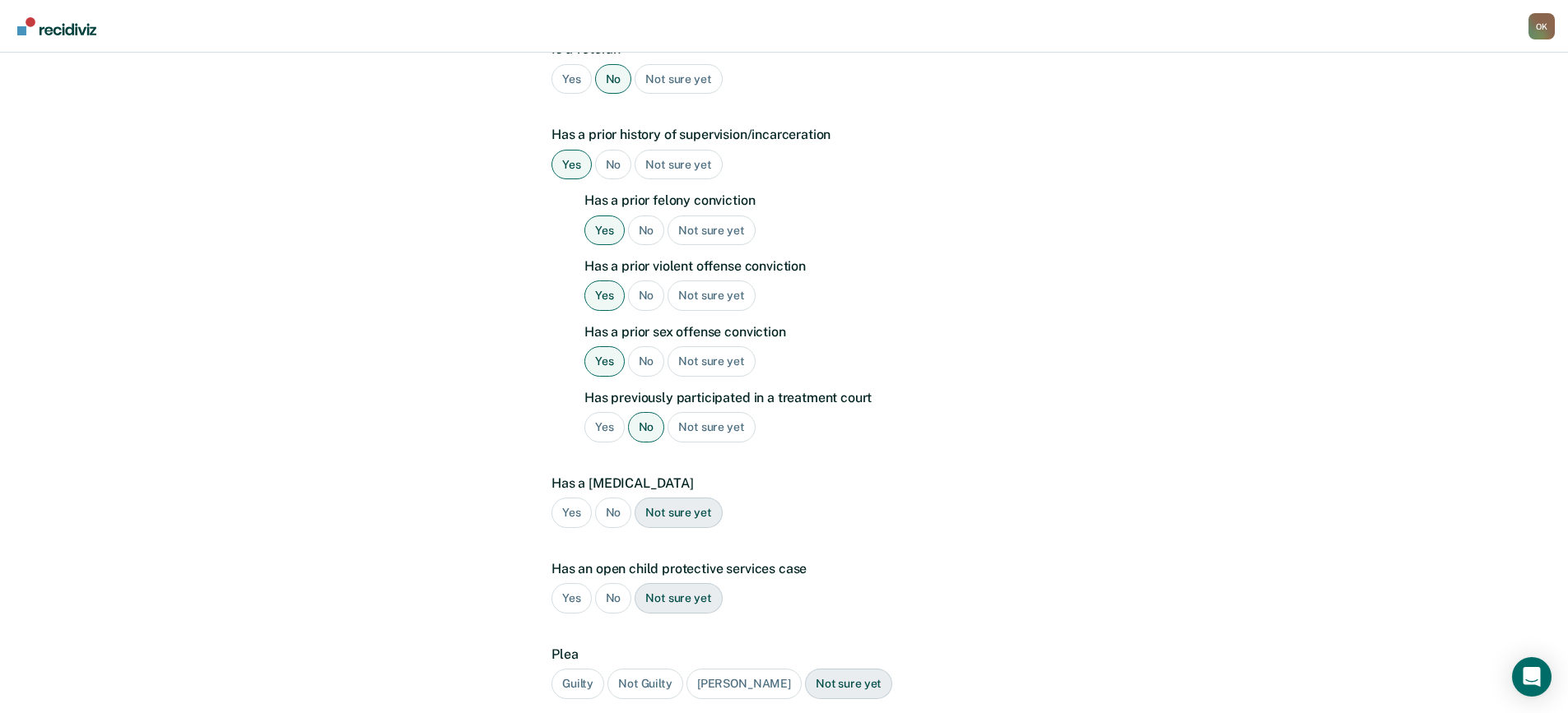
click at [611, 497] on div "No" at bounding box center [613, 513] width 37 height 30
click at [611, 583] on div "No" at bounding box center [613, 598] width 37 height 30
click at [571, 669] on div "Guilty" at bounding box center [577, 684] width 53 height 30
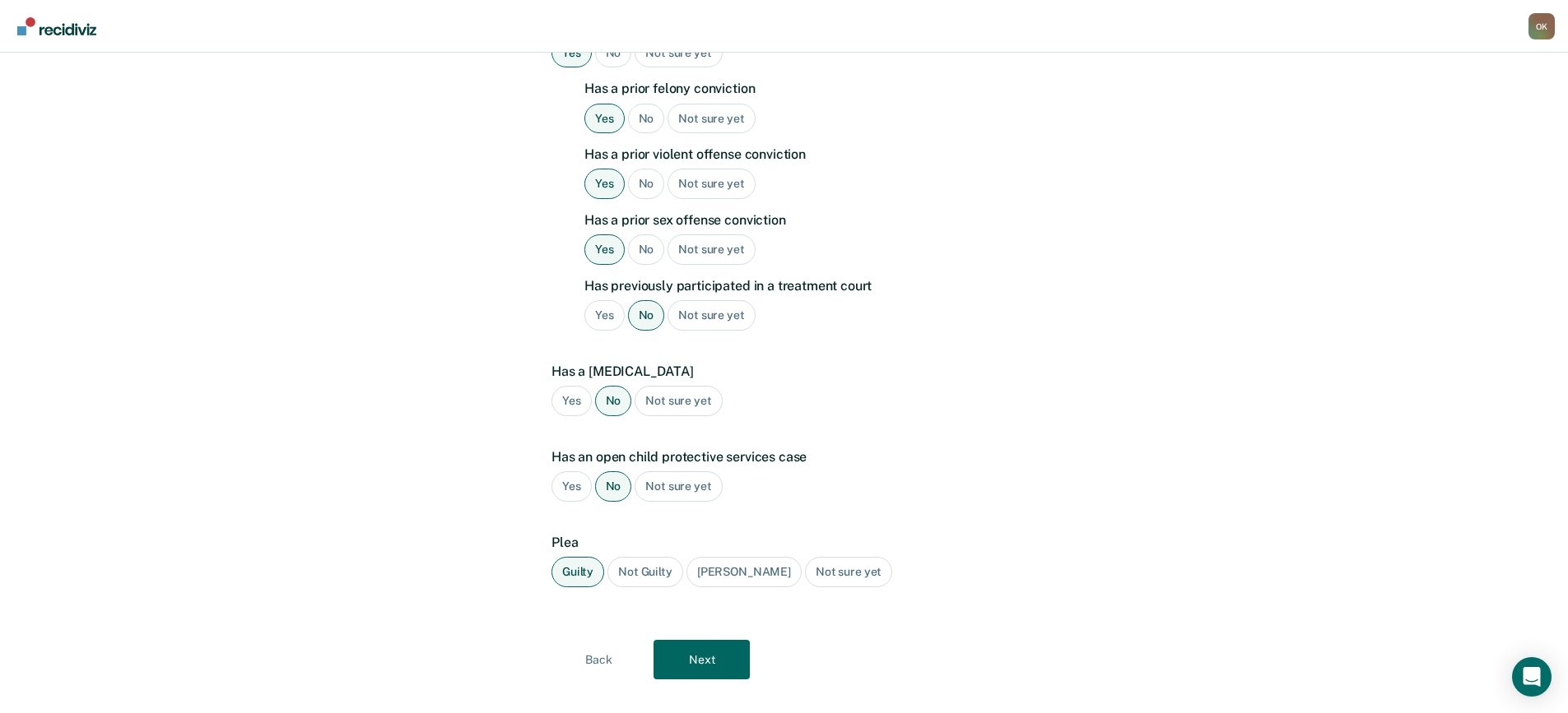
scroll to position [525, 0]
click at [702, 638] on button "Next" at bounding box center [701, 658] width 96 height 39
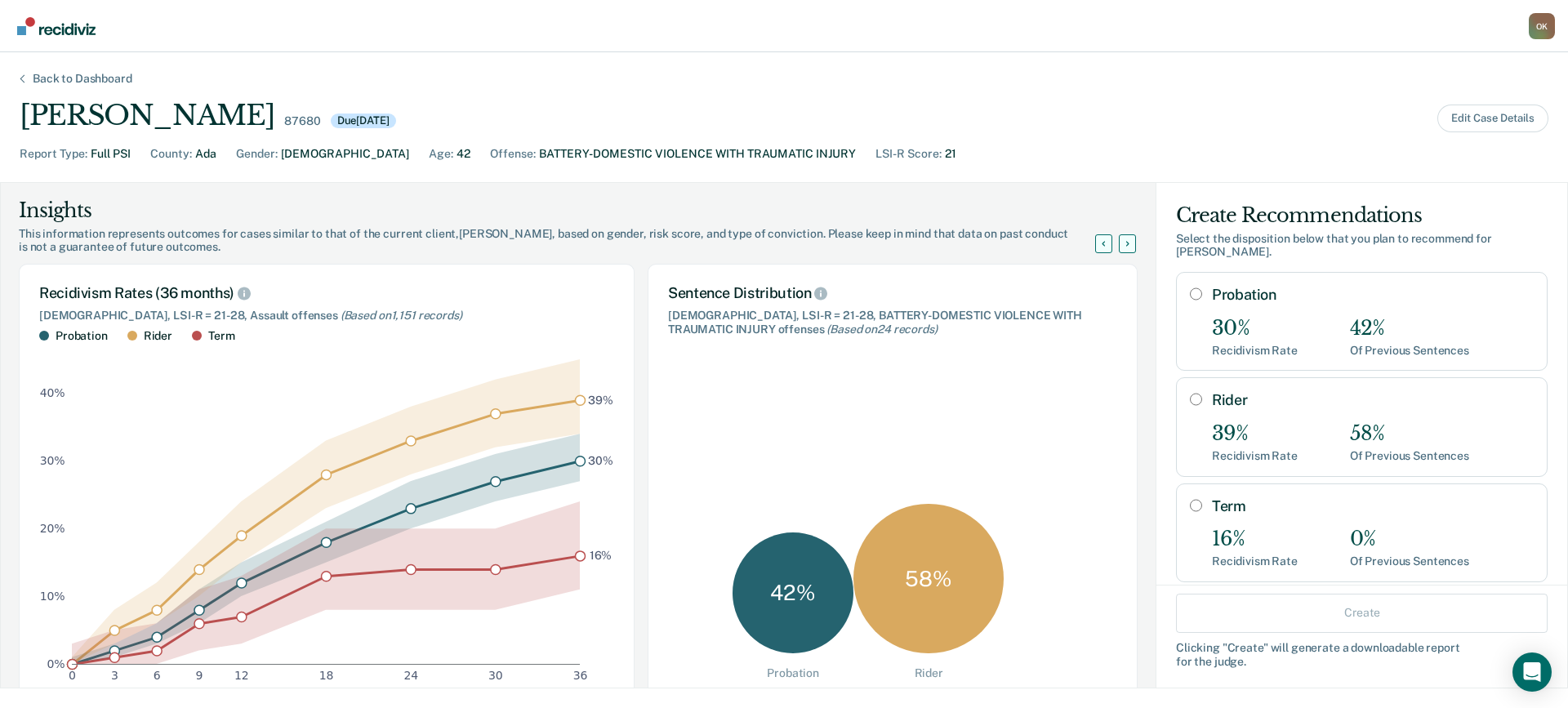
click at [1190, 295] on input "Probation" at bounding box center [1196, 294] width 12 height 13
radio input "true"
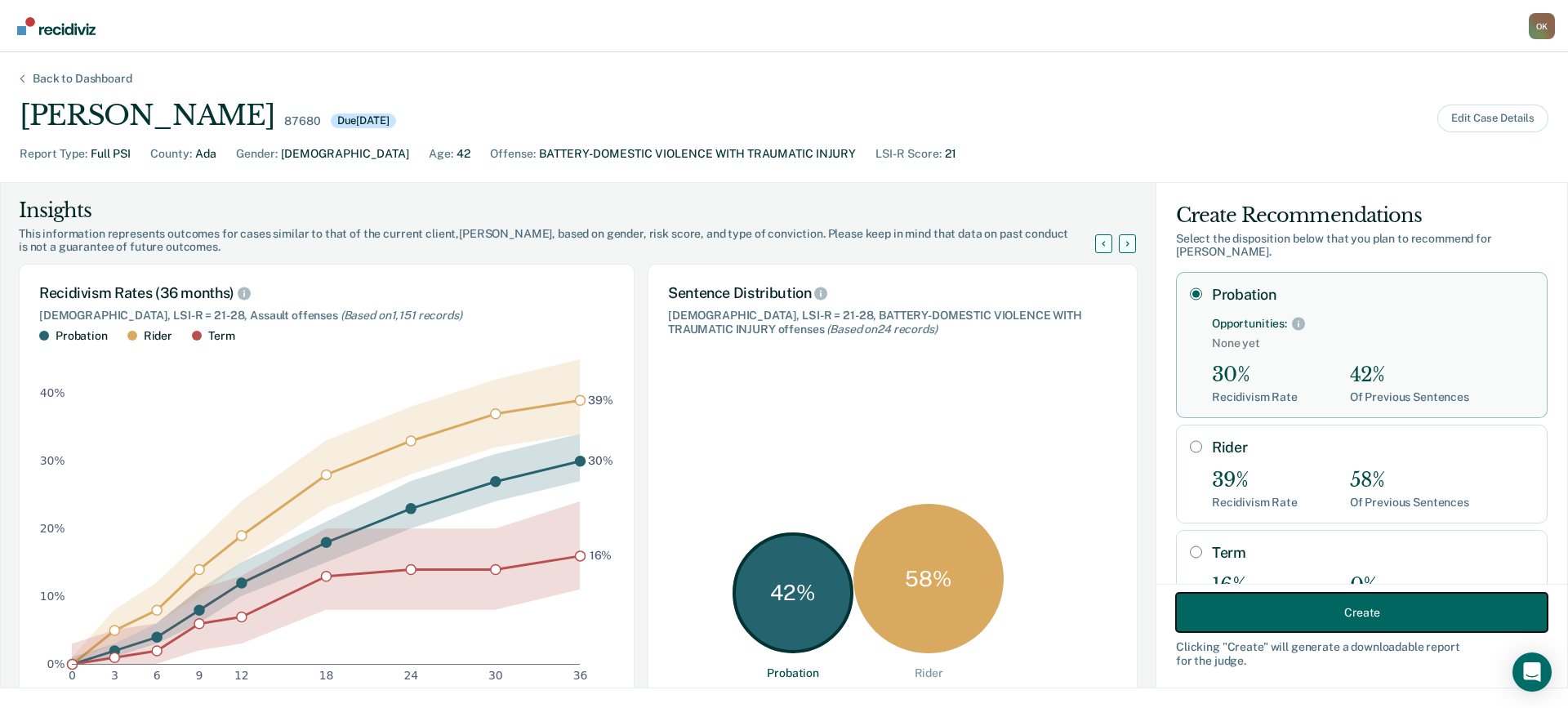
click at [1292, 613] on button "Create" at bounding box center [1362, 612] width 371 height 39
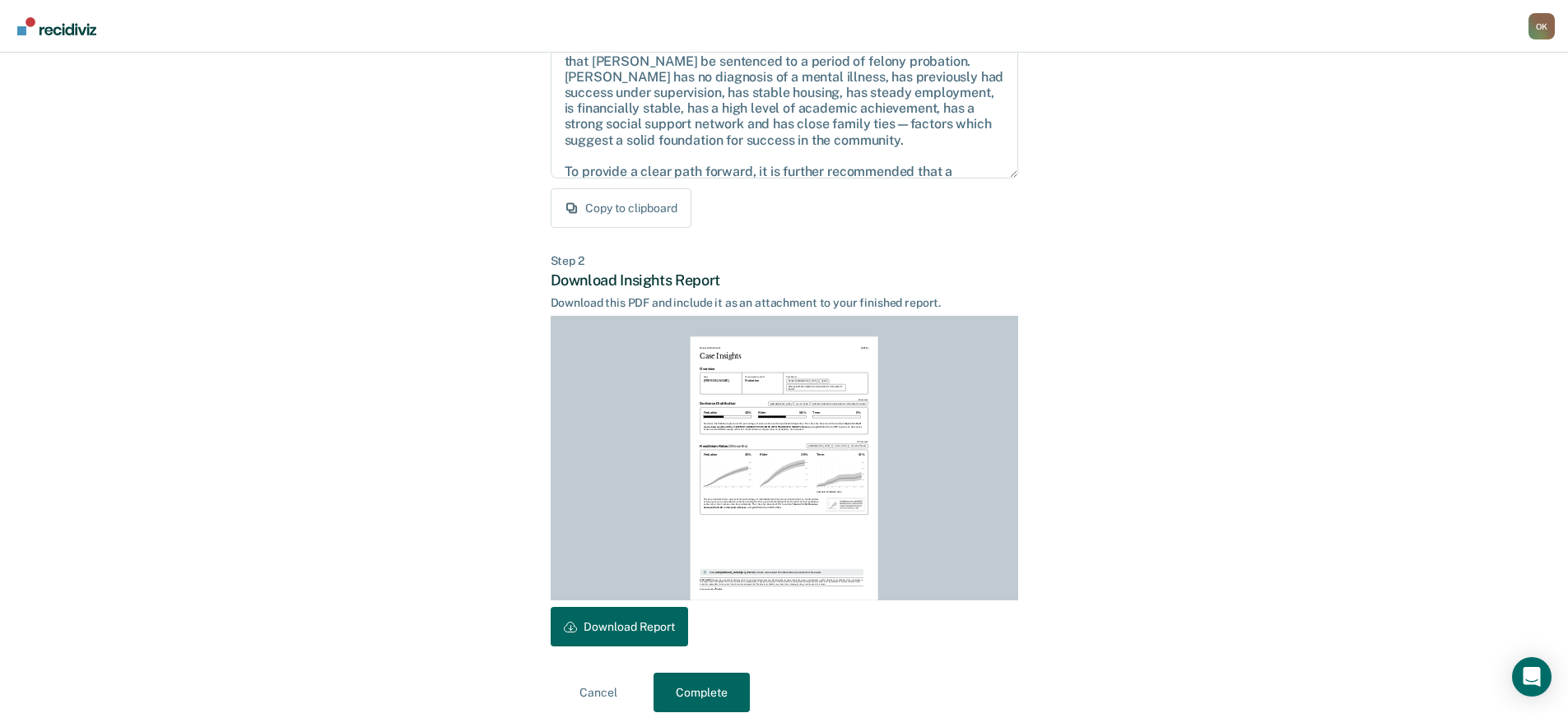
scroll to position [225, 0]
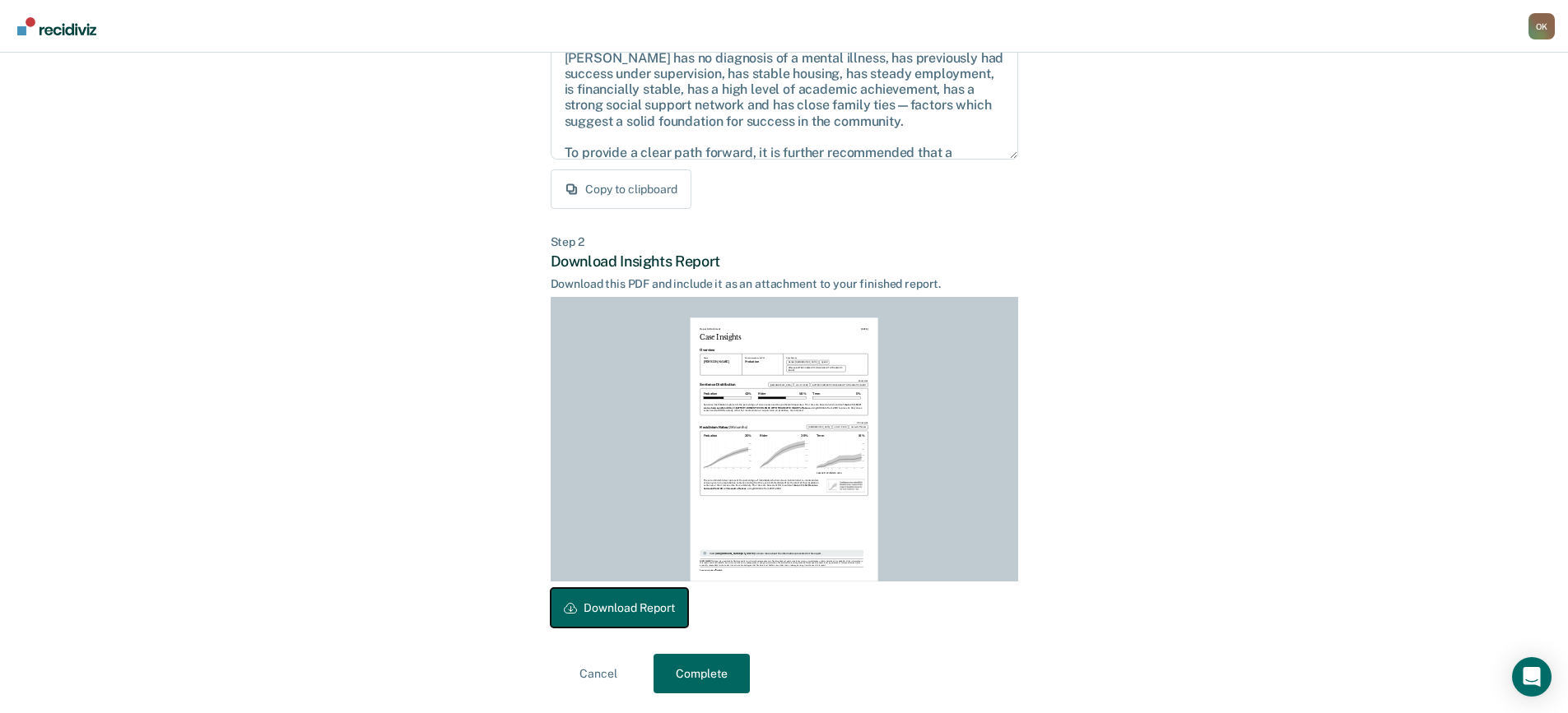
click at [653, 603] on button "Download Report" at bounding box center [619, 607] width 138 height 39
click at [718, 674] on button "Complete" at bounding box center [701, 674] width 96 height 39
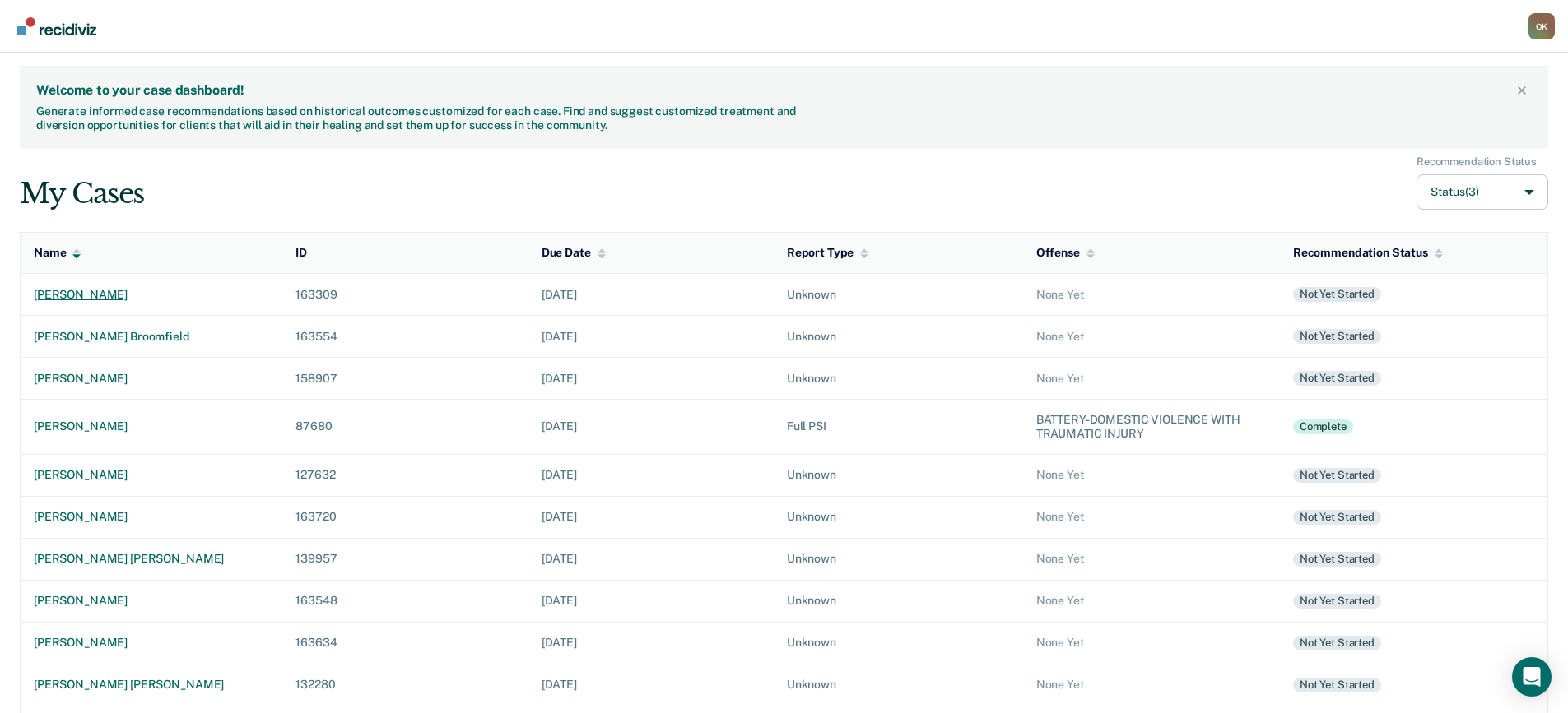
click at [108, 293] on div "[PERSON_NAME]" at bounding box center [151, 294] width 236 height 14
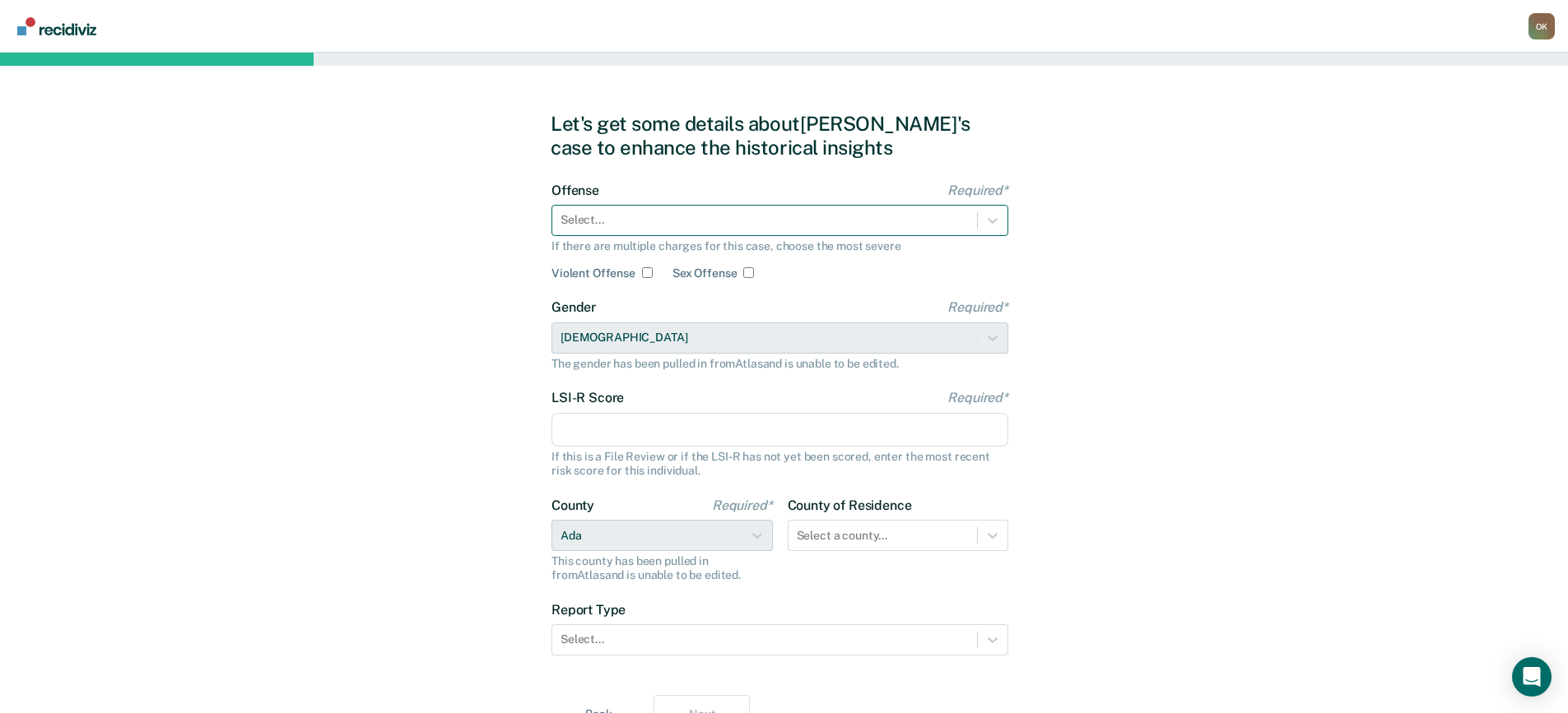
click at [711, 219] on div at bounding box center [764, 220] width 409 height 18
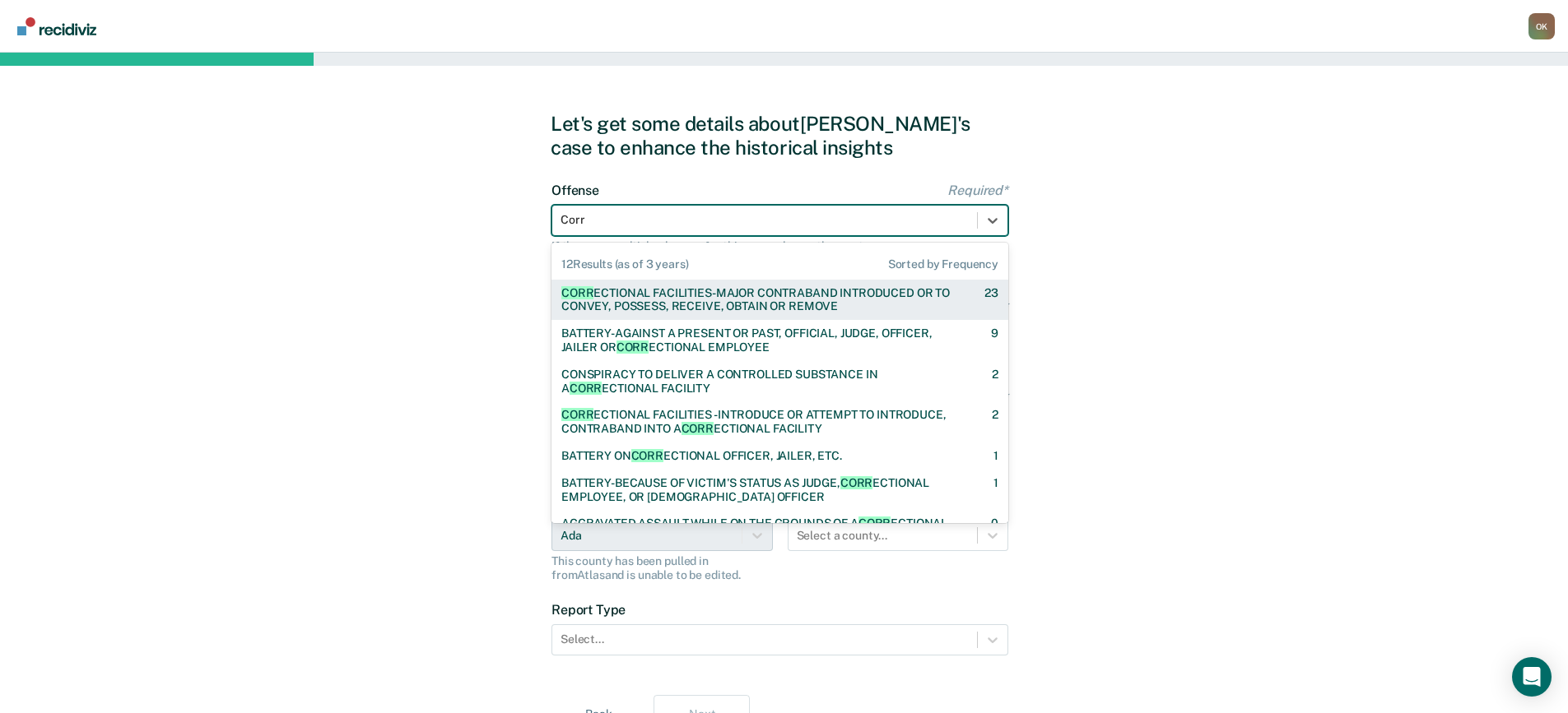
type input "Corre"
click at [777, 296] on div "CORRE CTIONAL FACILITIES-MAJOR CONTRABAND INTRODUCED OR TO CONVEY, POSSESS, REC…" at bounding box center [758, 299] width 394 height 28
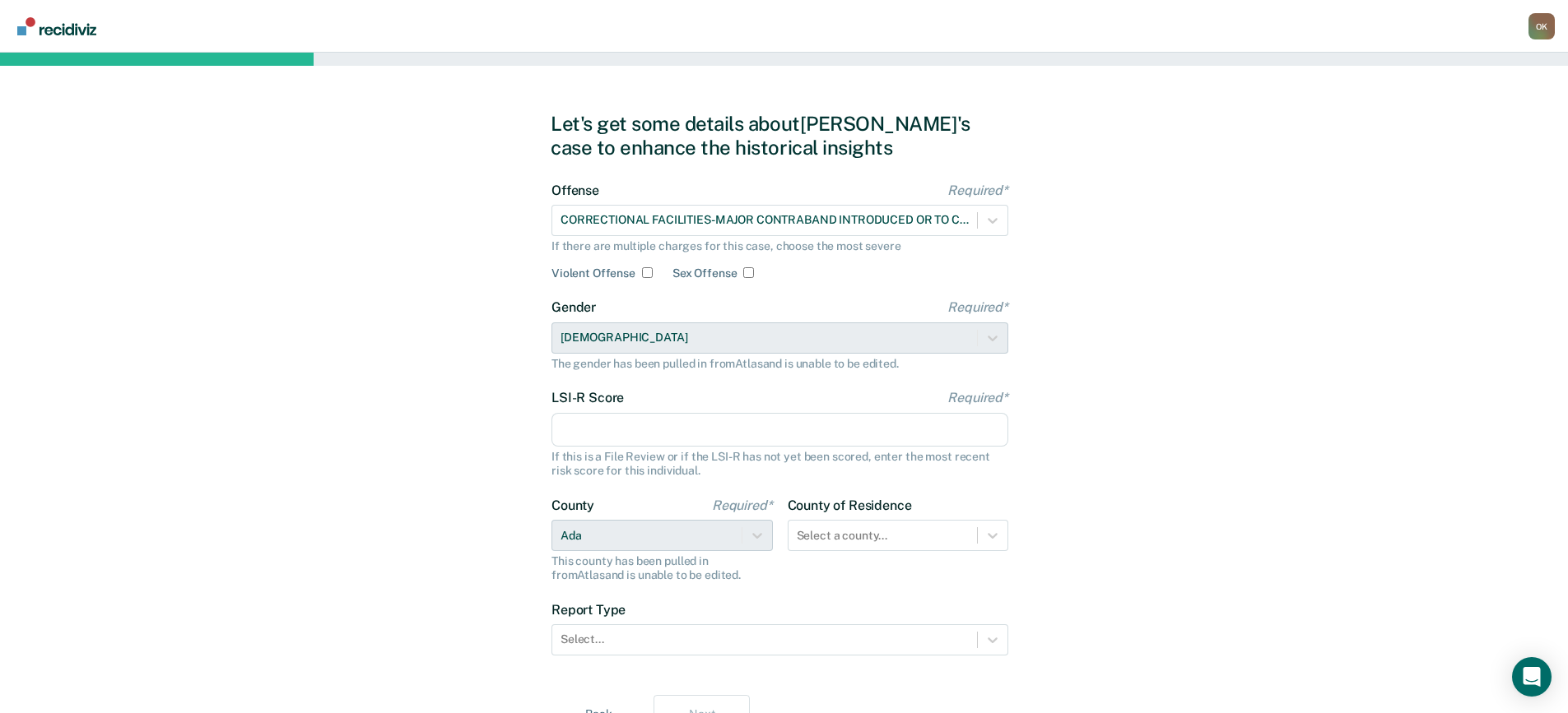
click at [661, 439] on input "LSI-R Score Required*" at bounding box center [779, 429] width 456 height 34
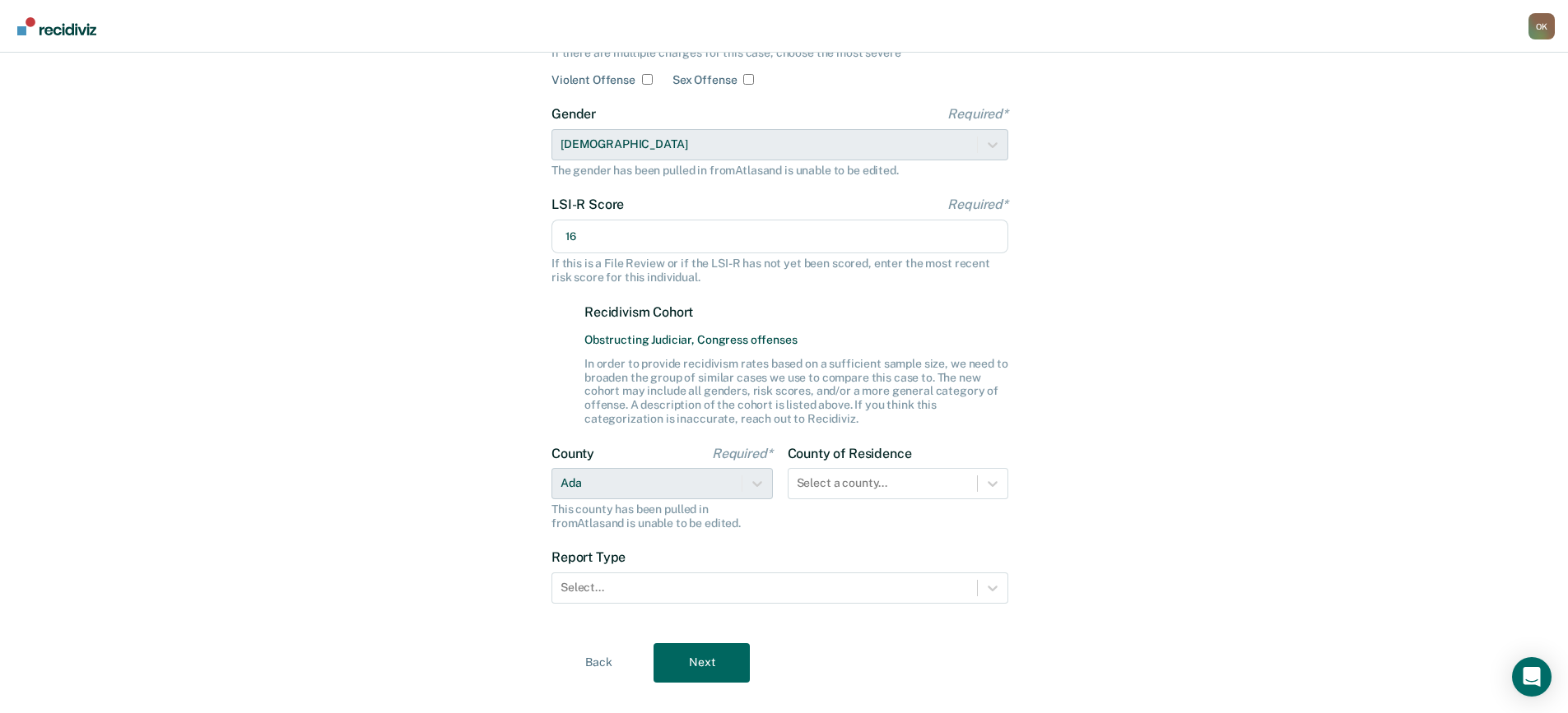
scroll to position [222, 0]
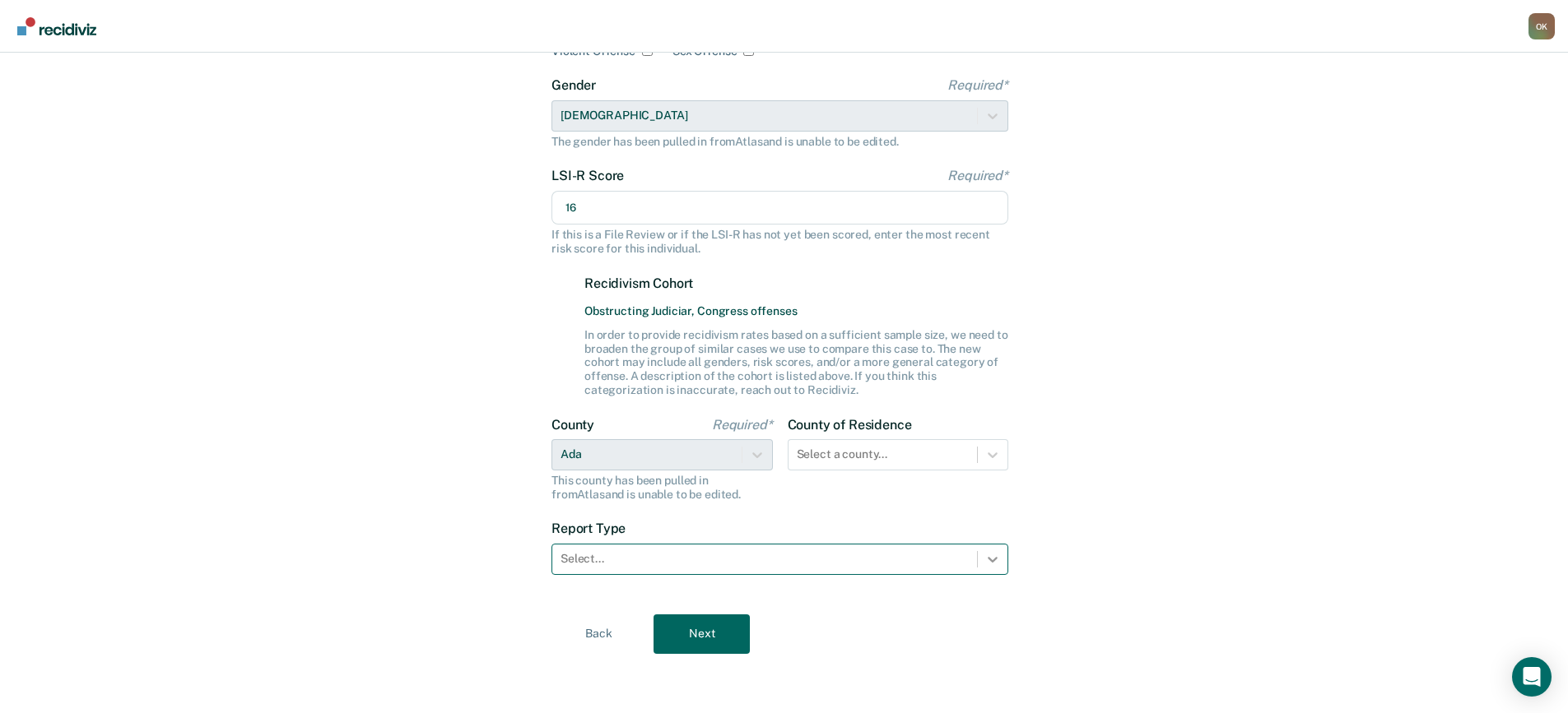
type input "16"
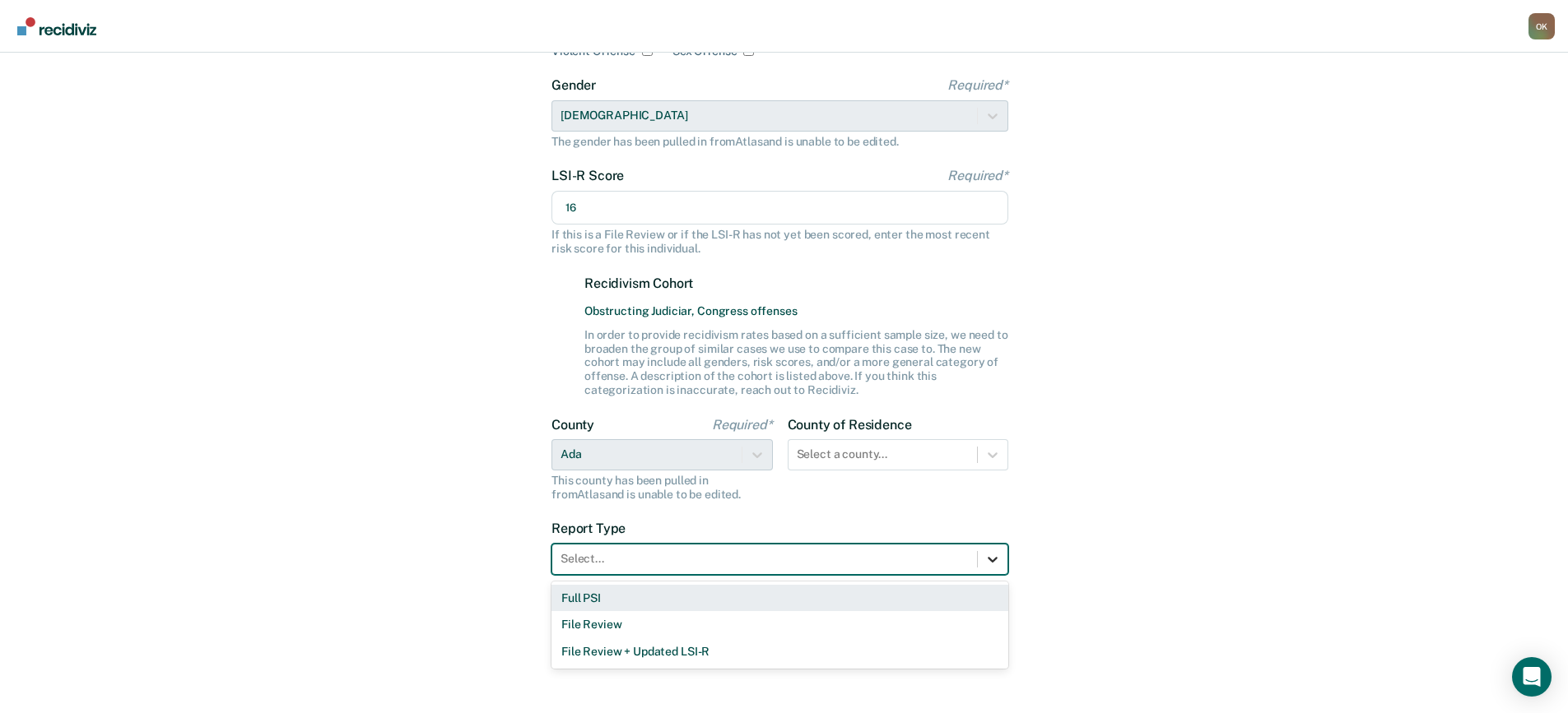
click at [992, 563] on icon at bounding box center [992, 559] width 17 height 17
click at [929, 595] on div "Full PSI" at bounding box center [779, 598] width 456 height 27
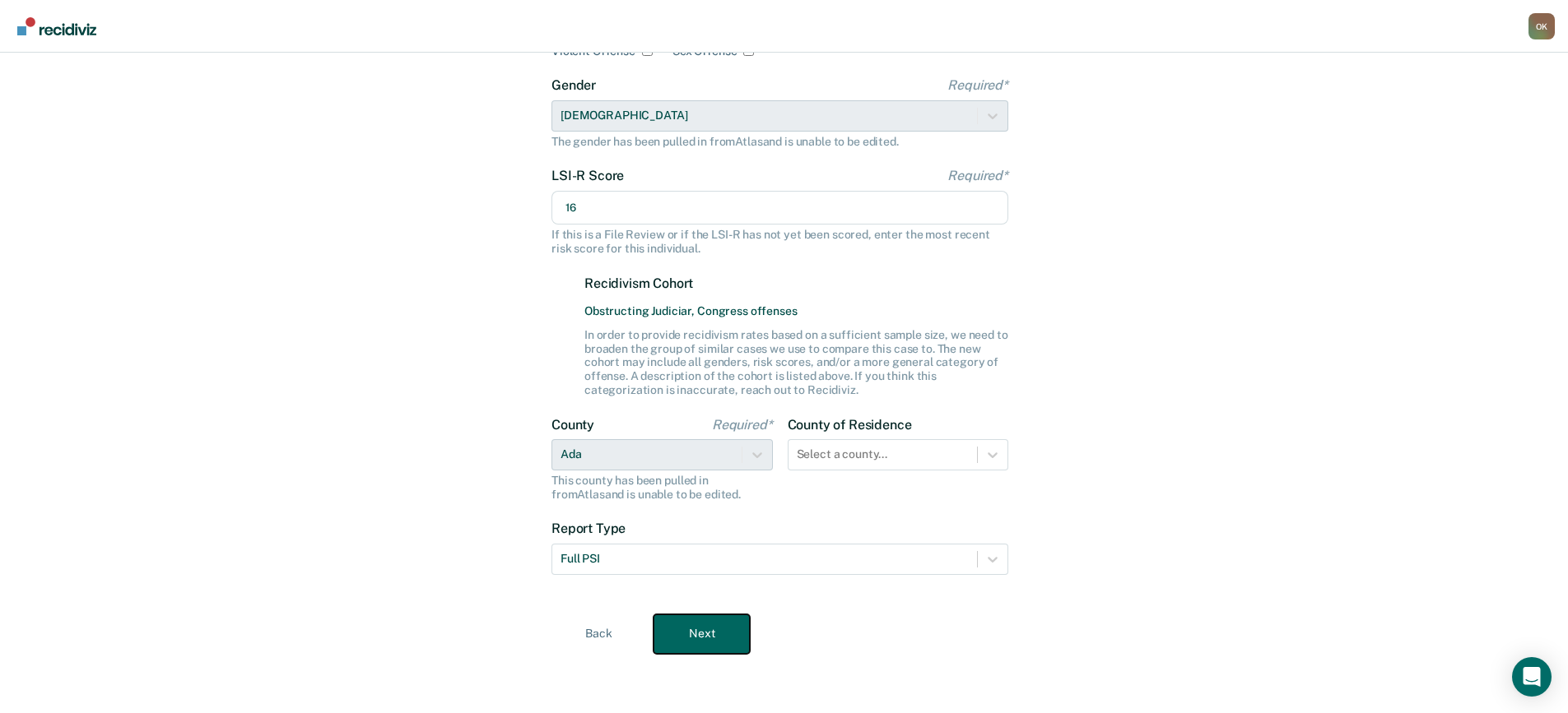
click at [694, 628] on button "Next" at bounding box center [701, 634] width 96 height 39
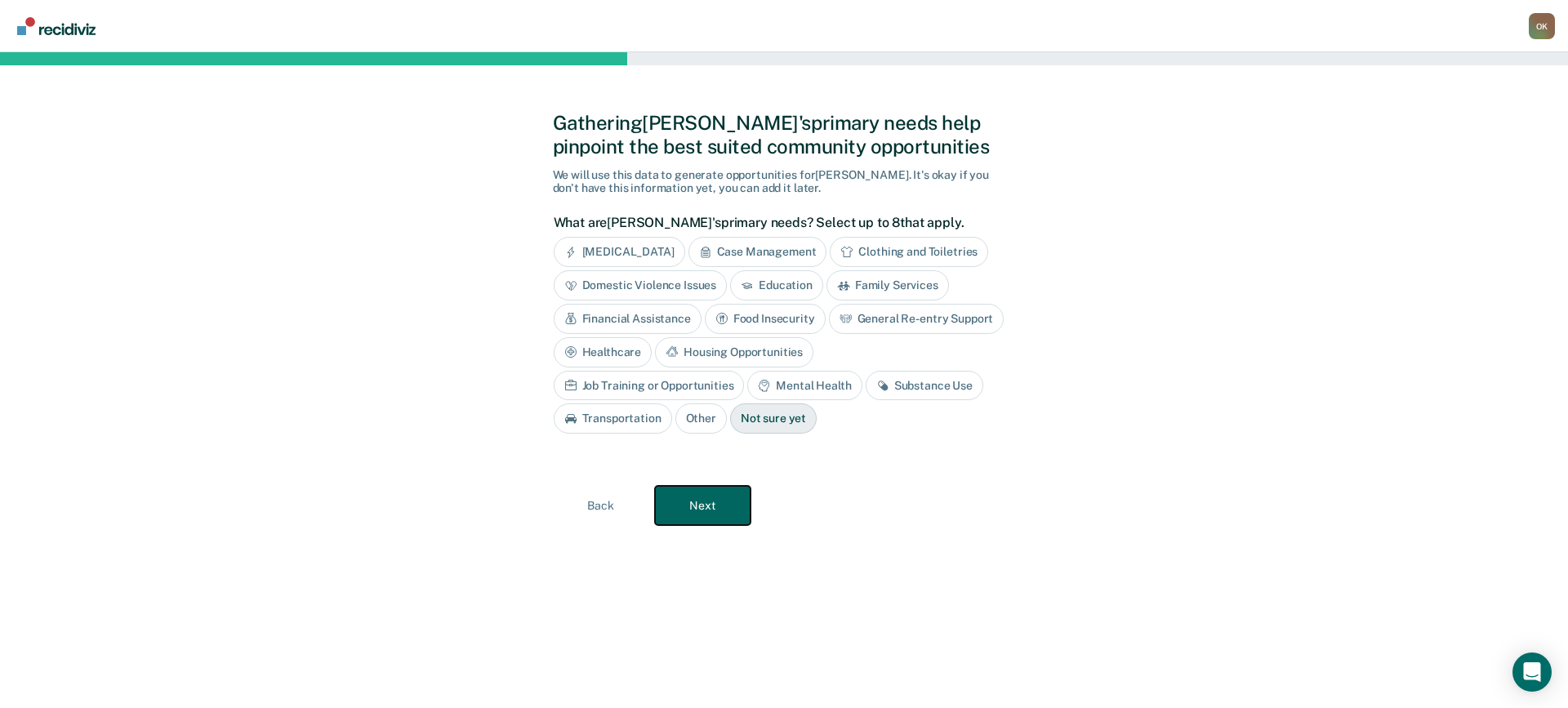
click at [682, 503] on button "Next" at bounding box center [703, 506] width 96 height 39
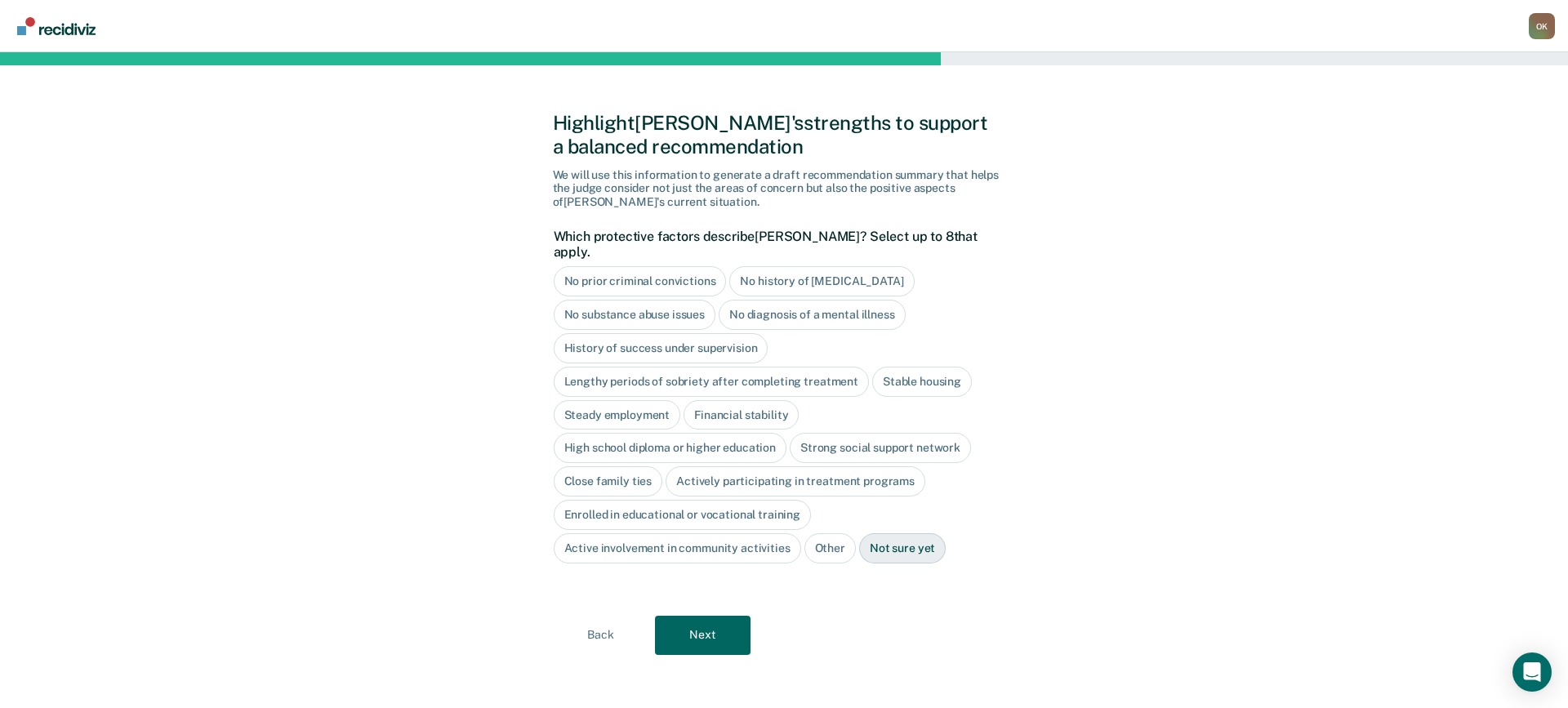
click at [653, 301] on div "No substance abuse issues" at bounding box center [635, 315] width 162 height 30
click at [657, 333] on div "History of success under supervision" at bounding box center [661, 348] width 215 height 30
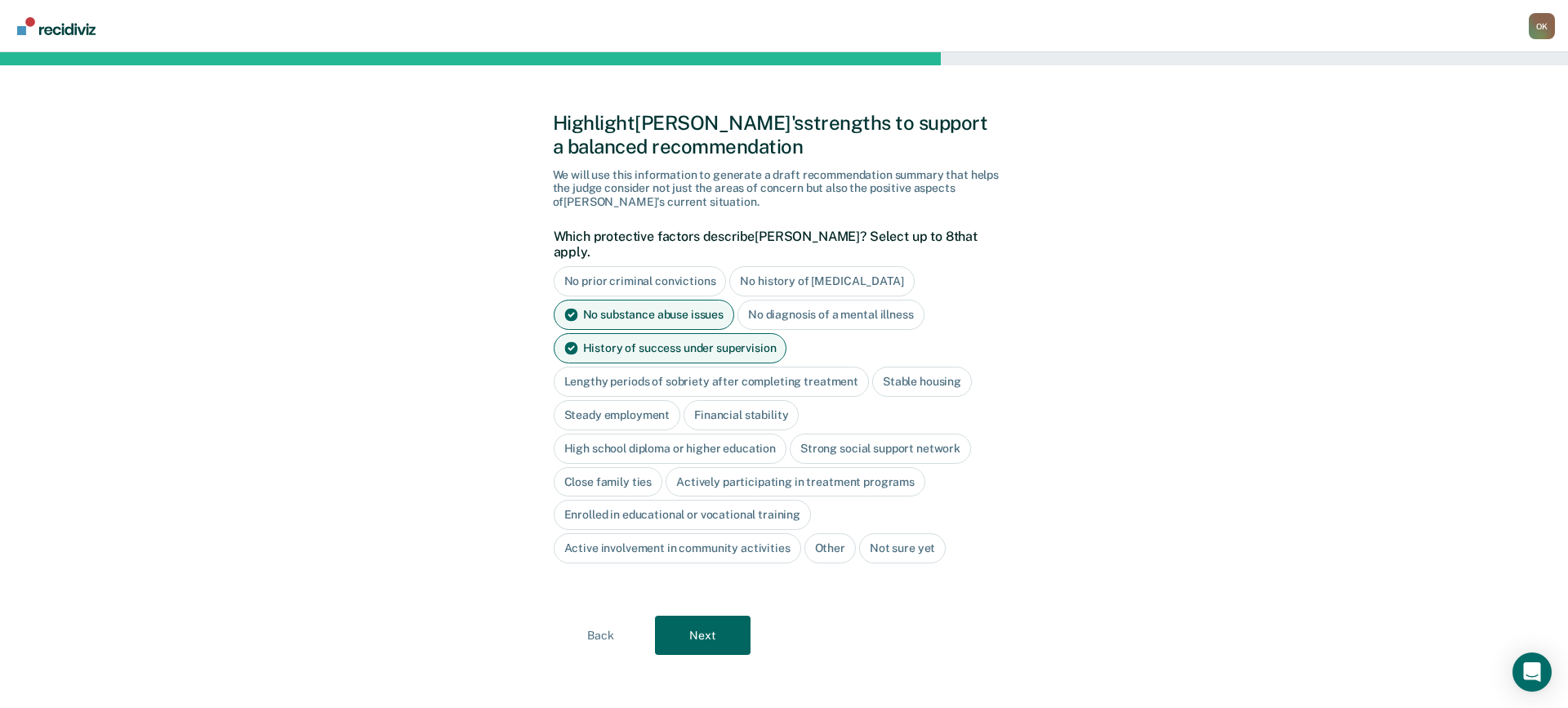
click at [664, 367] on div "Lengthy periods of sobriety after completing treatment" at bounding box center [711, 381] width 316 height 30
click at [925, 367] on div "Stable housing" at bounding box center [941, 381] width 100 height 30
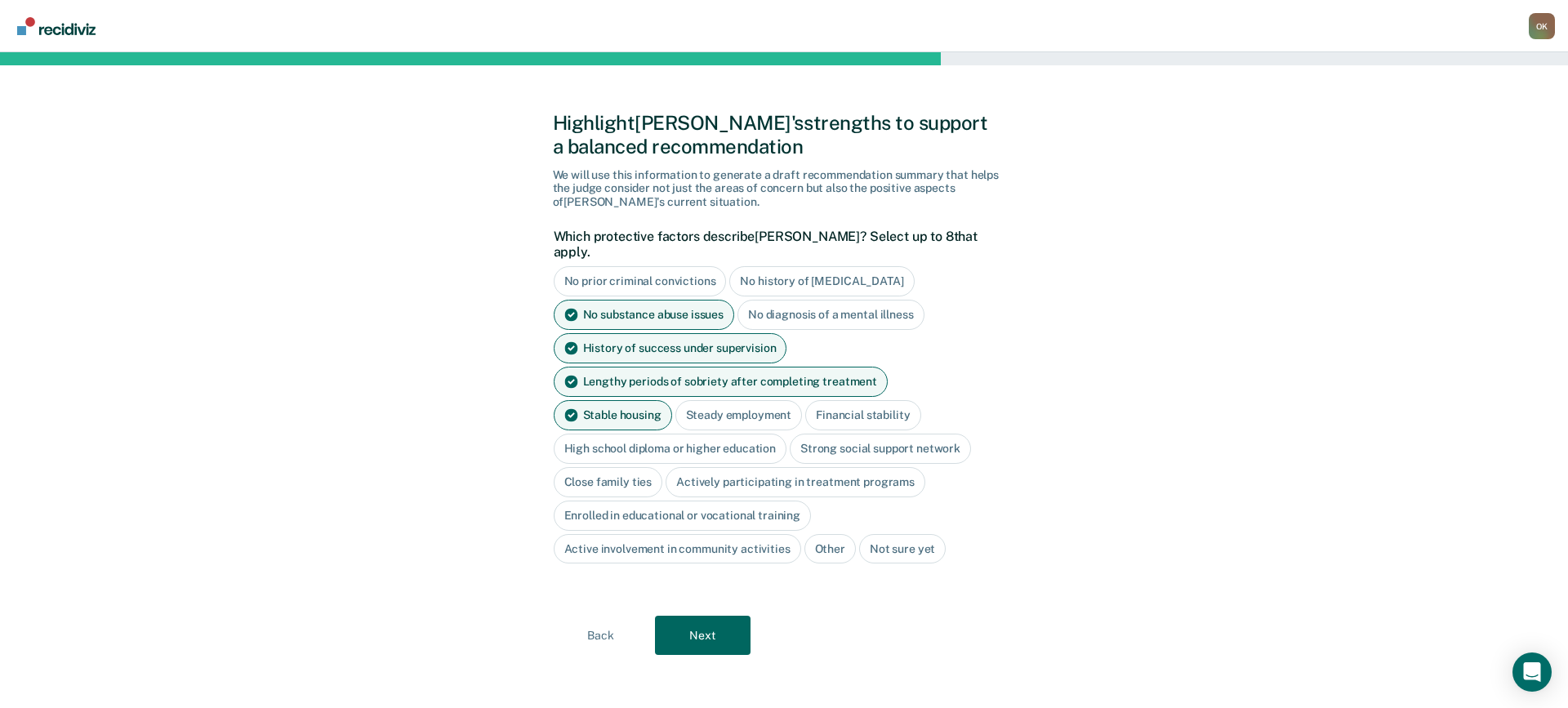
click at [623, 434] on div "High school diploma or higher education" at bounding box center [670, 449] width 234 height 30
click at [854, 434] on div "Strong social support network" at bounding box center [899, 449] width 182 height 30
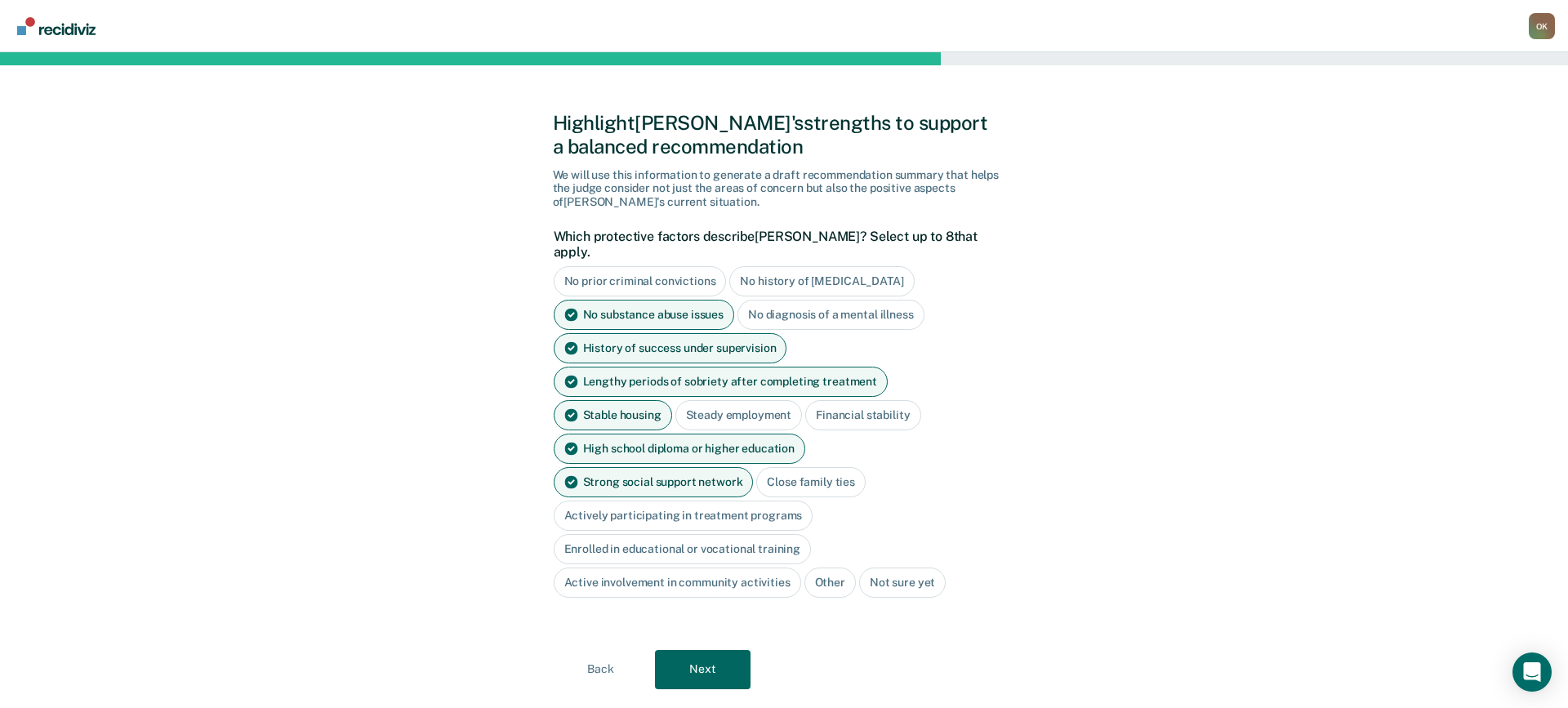
click at [739, 501] on div "Actively participating in treatment programs" at bounding box center [684, 516] width 260 height 30
click at [698, 568] on div "Active involvement in community activities" at bounding box center [677, 583] width 247 height 30
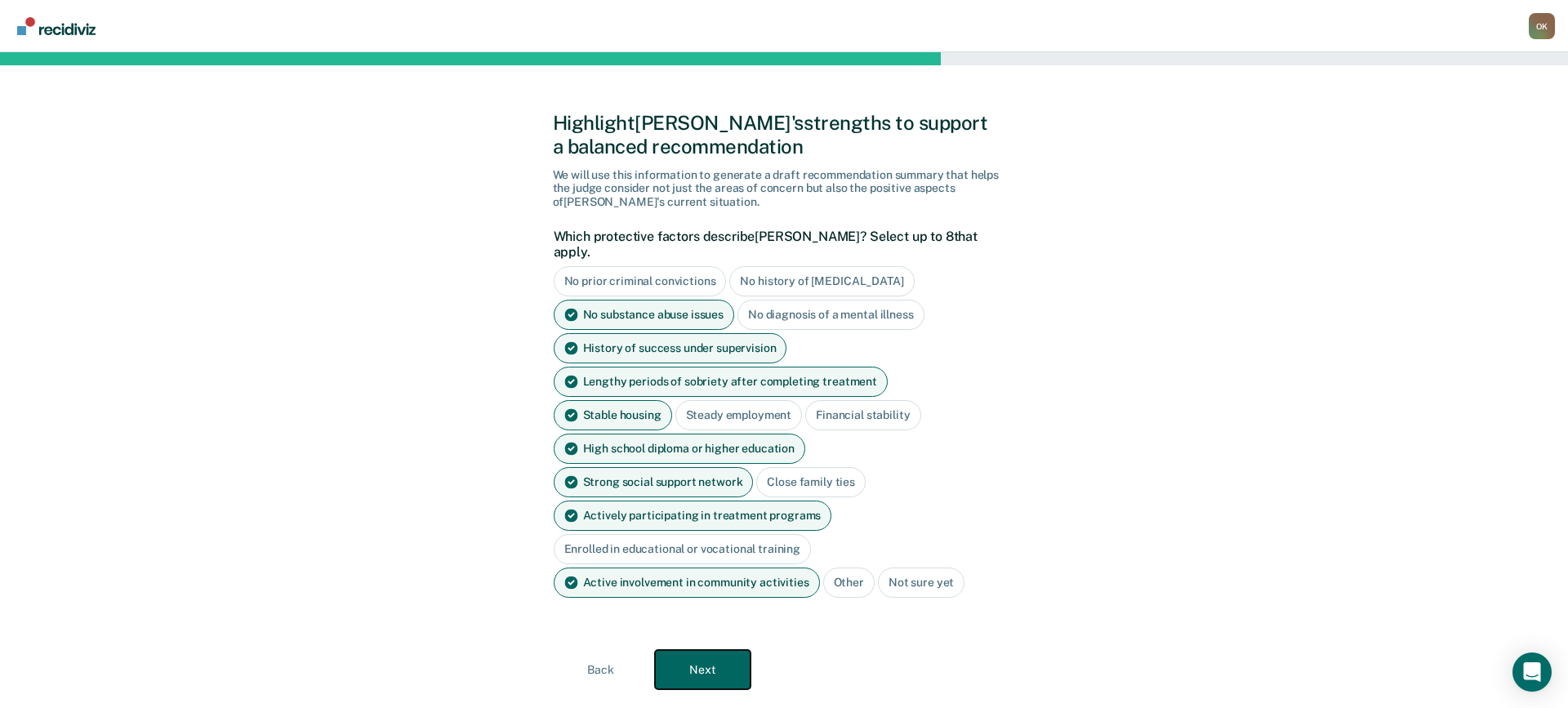
click at [709, 651] on button "Next" at bounding box center [703, 670] width 96 height 39
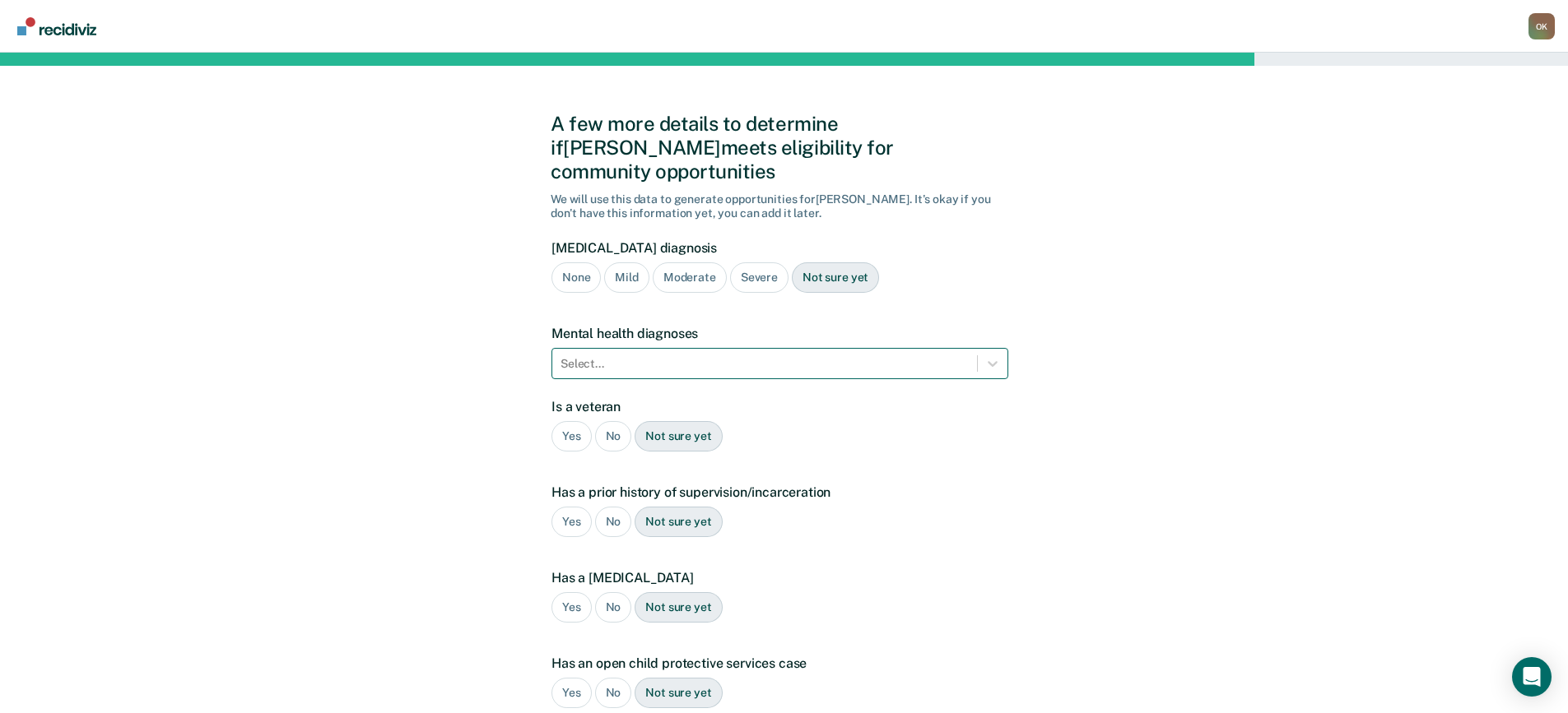
click at [797, 356] on div at bounding box center [764, 364] width 409 height 18
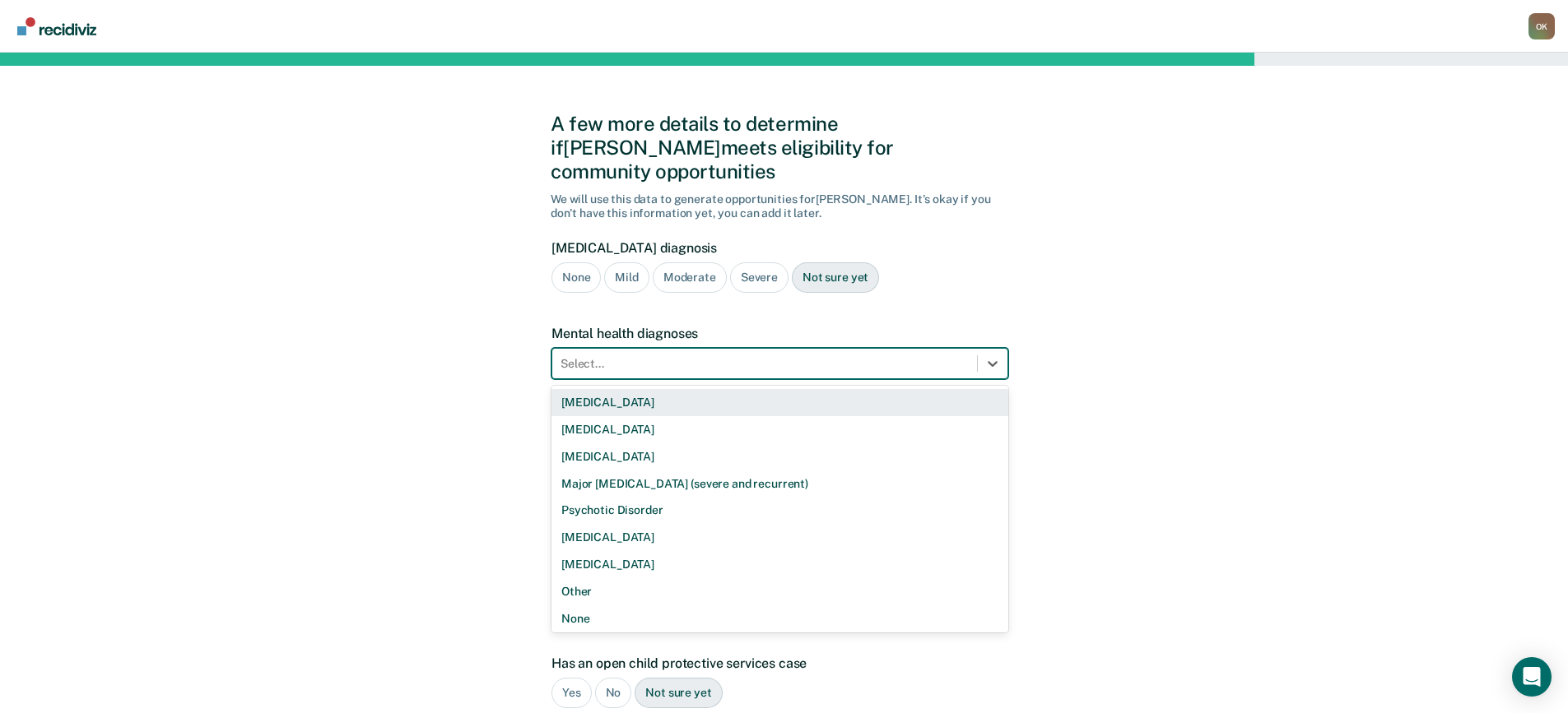
click at [643, 389] on div "[MEDICAL_DATA]" at bounding box center [779, 403] width 456 height 27
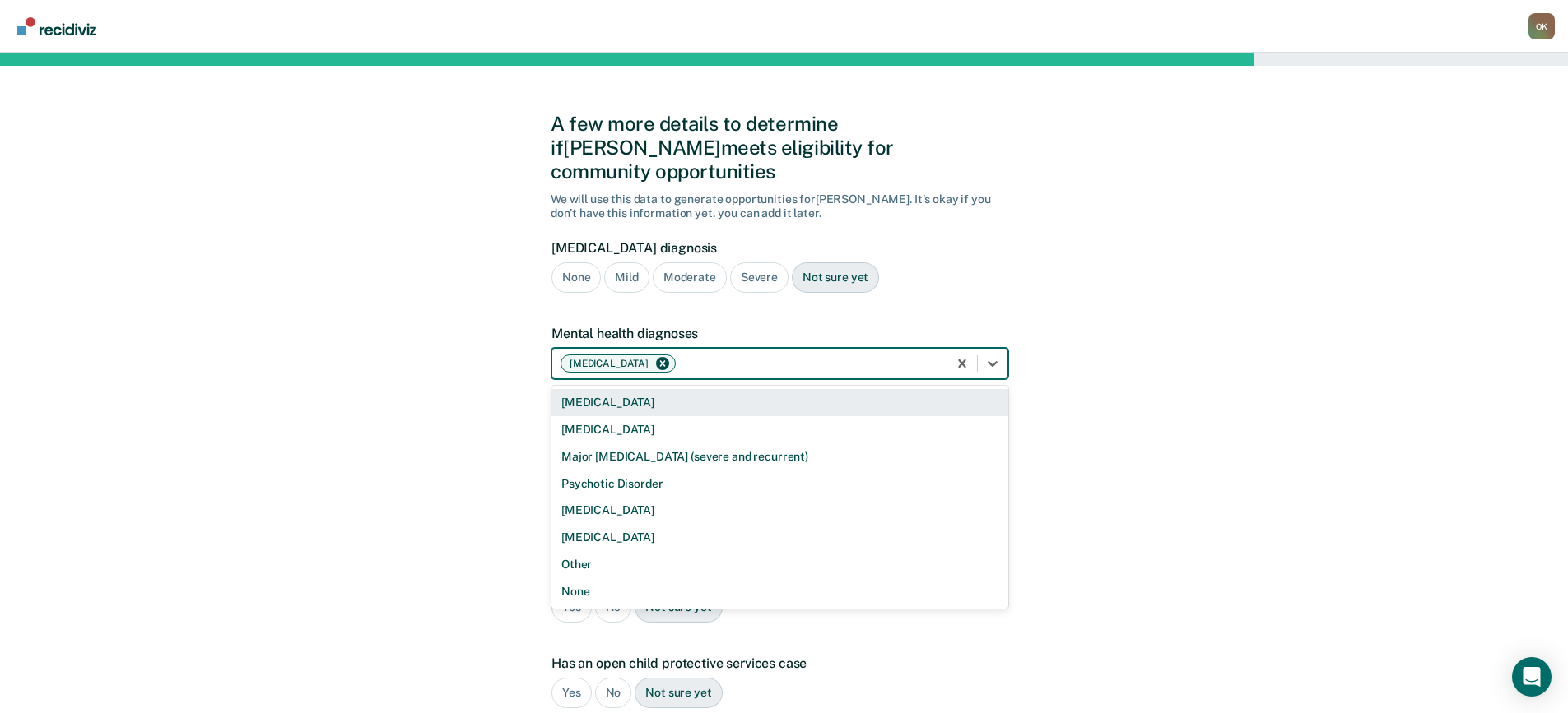
click at [716, 356] on div at bounding box center [809, 364] width 260 height 18
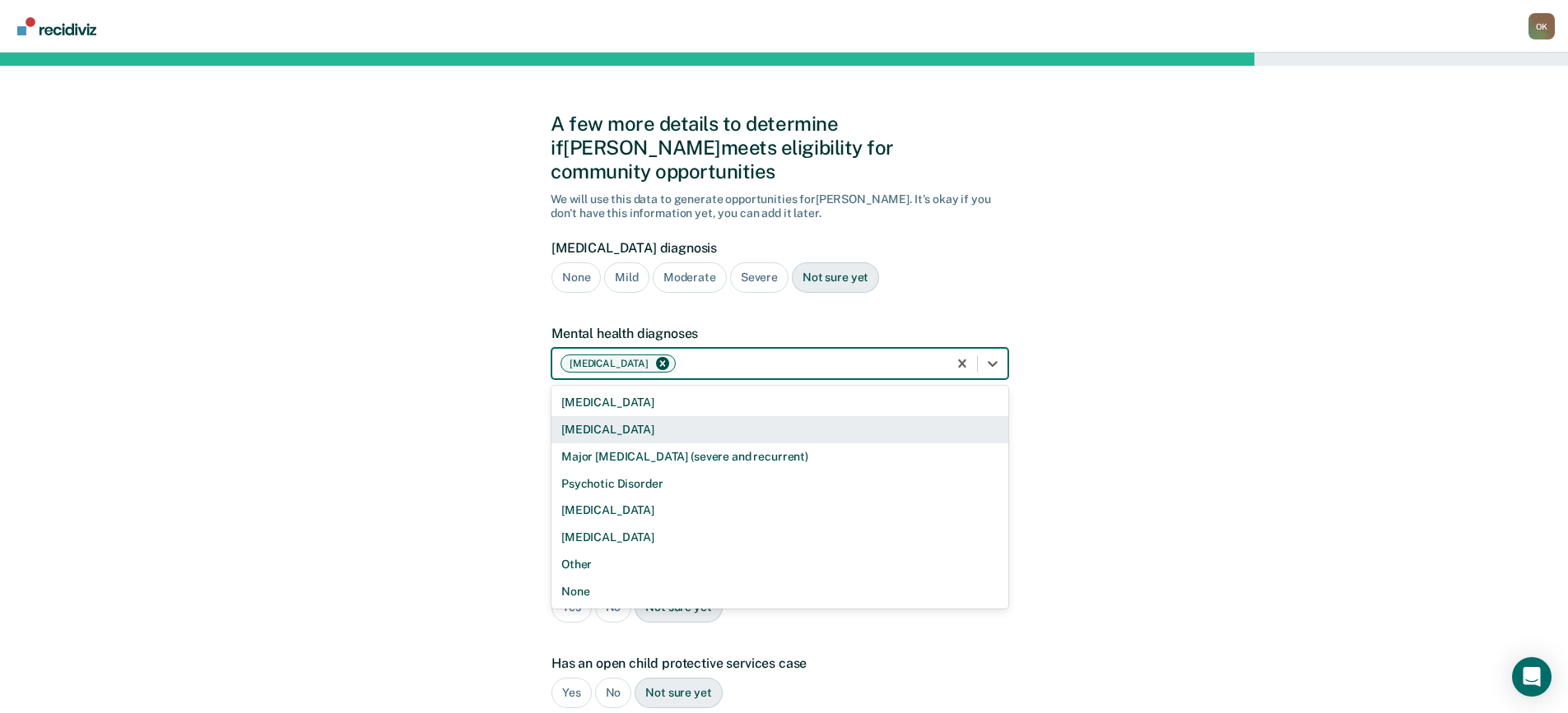
click at [1116, 414] on div "A few more details to determine if [PERSON_NAME] meets eligibility for communit…" at bounding box center [784, 499] width 1568 height 893
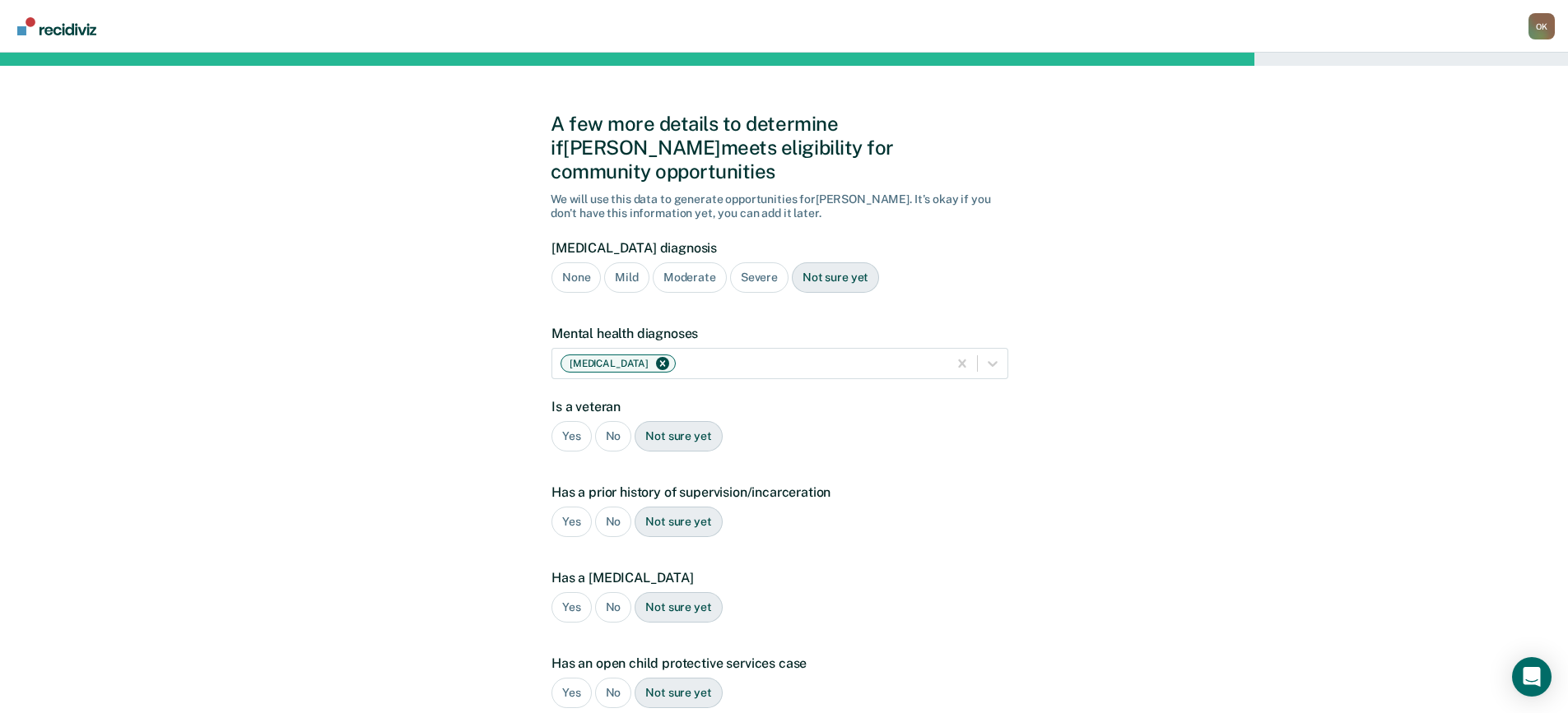
click at [615, 421] on div "No" at bounding box center [613, 436] width 37 height 30
click at [576, 507] on div "Yes" at bounding box center [571, 522] width 40 height 30
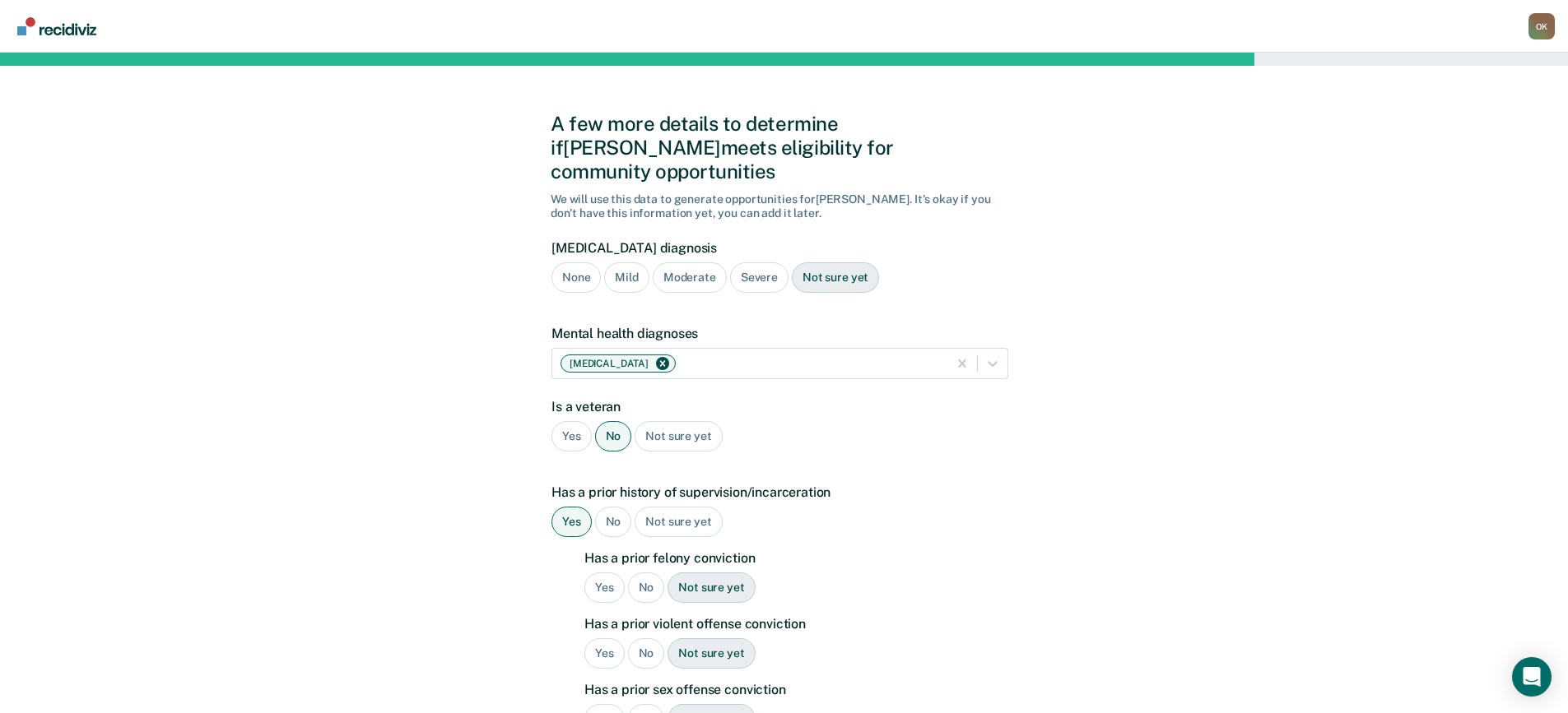
click at [599, 573] on div "Yes" at bounding box center [604, 588] width 40 height 30
click at [603, 638] on div "Yes" at bounding box center [604, 653] width 40 height 30
click at [651, 705] on div "No" at bounding box center [646, 720] width 37 height 30
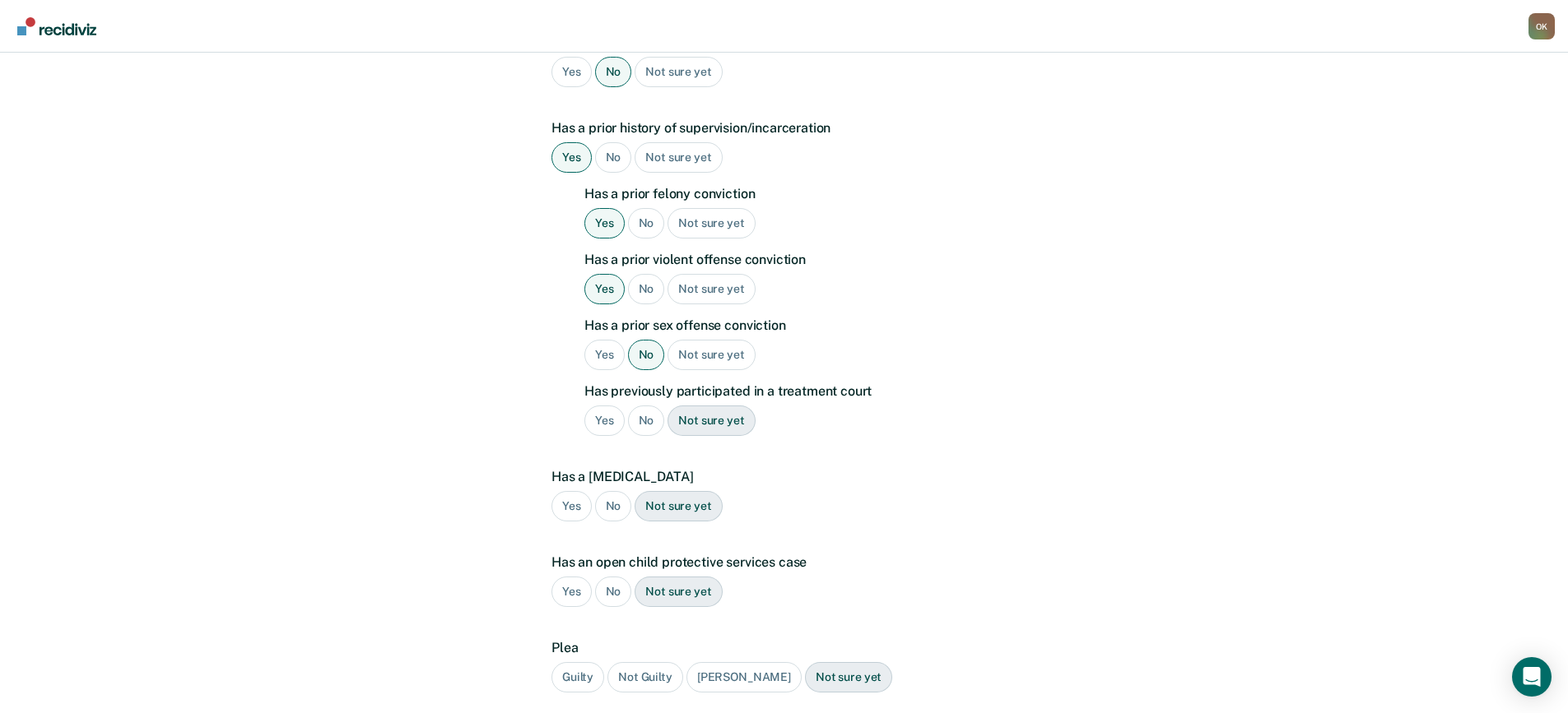
scroll to position [411, 0]
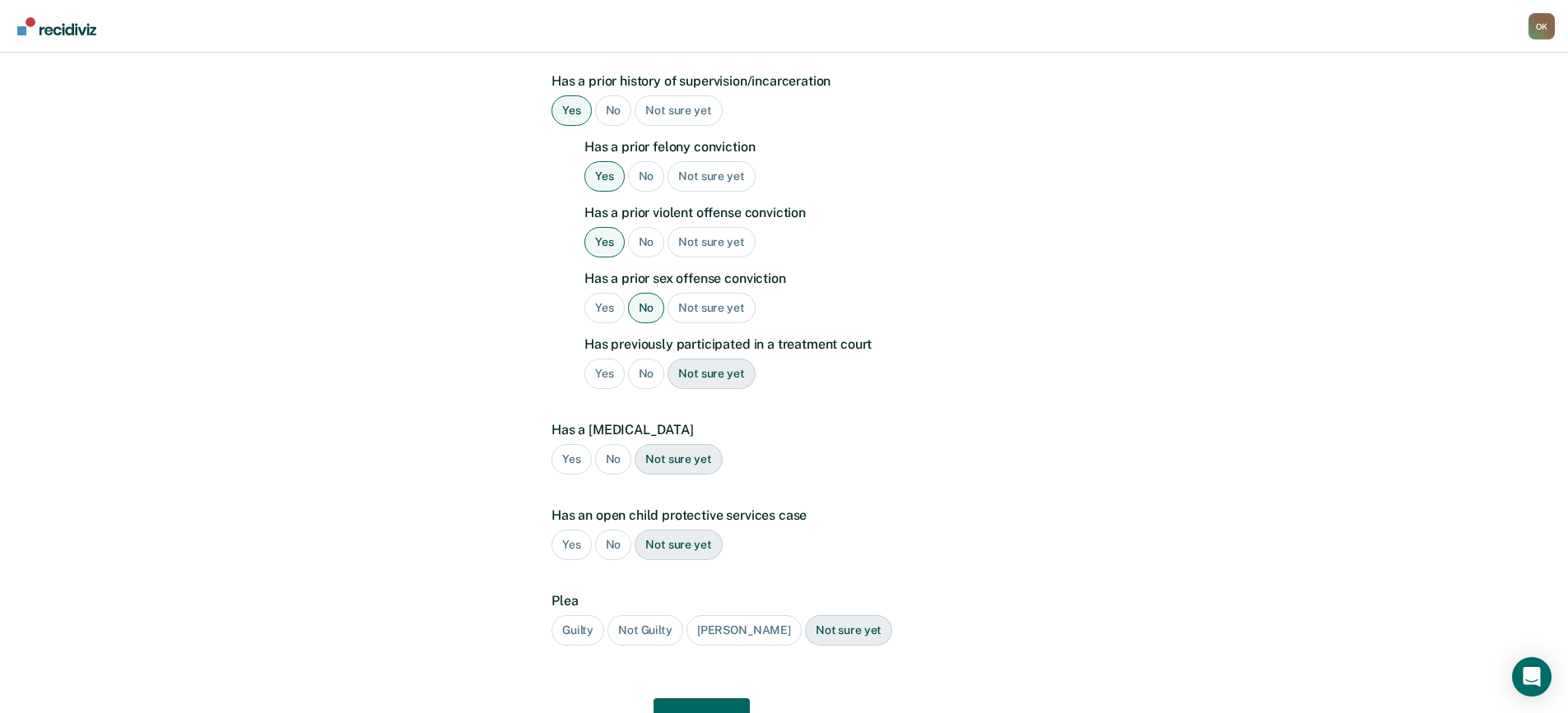
click at [644, 359] on div "No" at bounding box center [646, 374] width 37 height 30
click at [618, 445] on div "No" at bounding box center [613, 460] width 37 height 30
click at [607, 530] on div "No" at bounding box center [613, 545] width 37 height 30
click at [574, 616] on div "Guilty" at bounding box center [577, 631] width 53 height 30
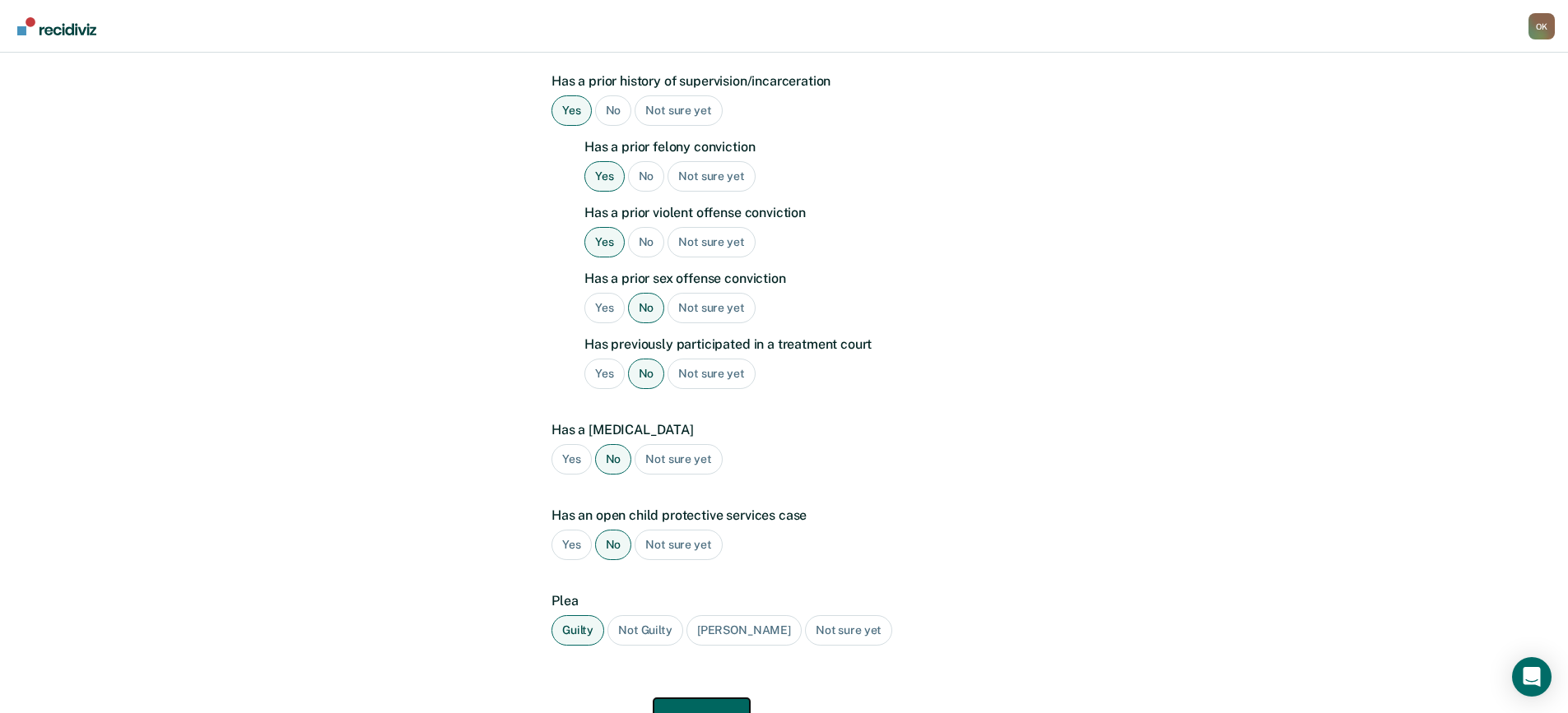
click at [700, 699] on button "Next" at bounding box center [701, 718] width 96 height 39
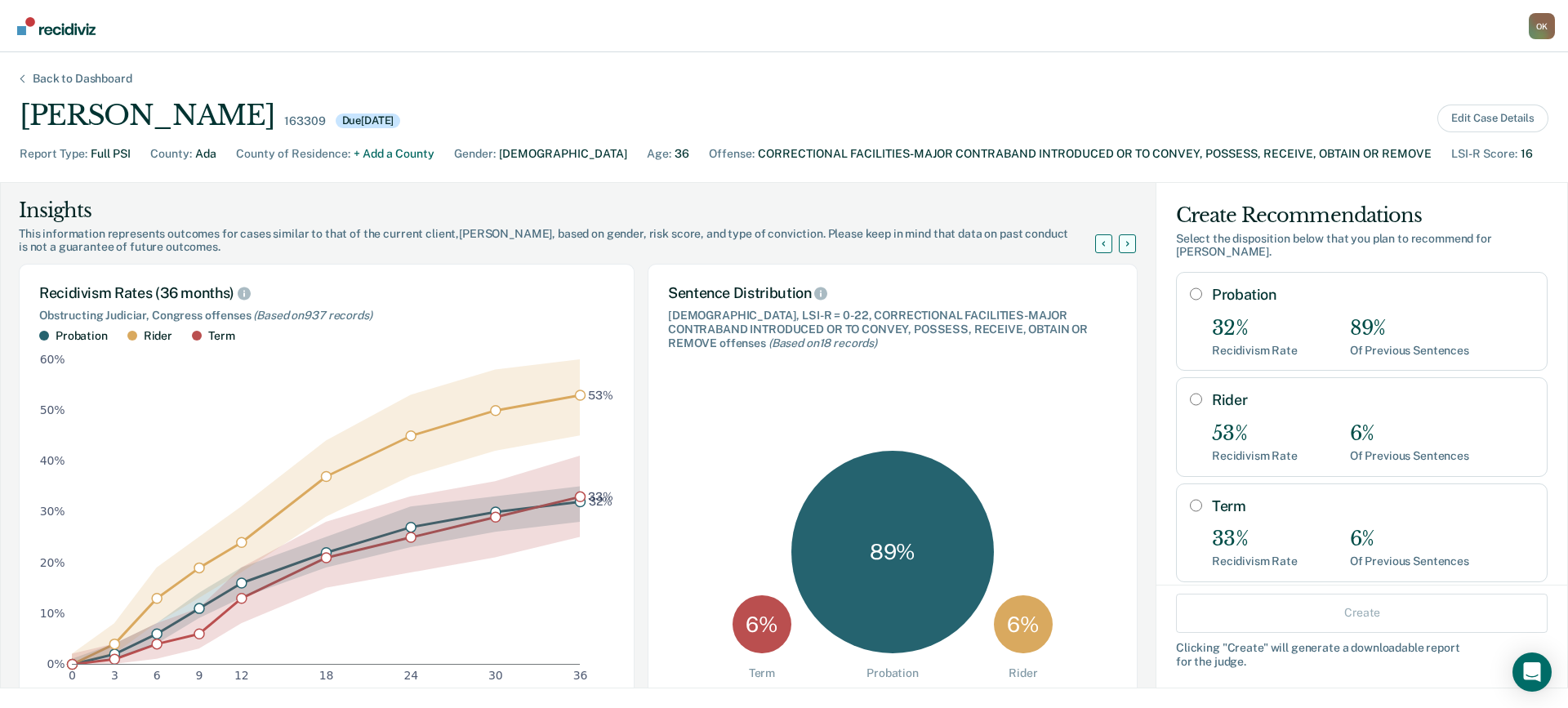
click at [1190, 287] on input "Probation" at bounding box center [1196, 294] width 12 height 13
radio input "true"
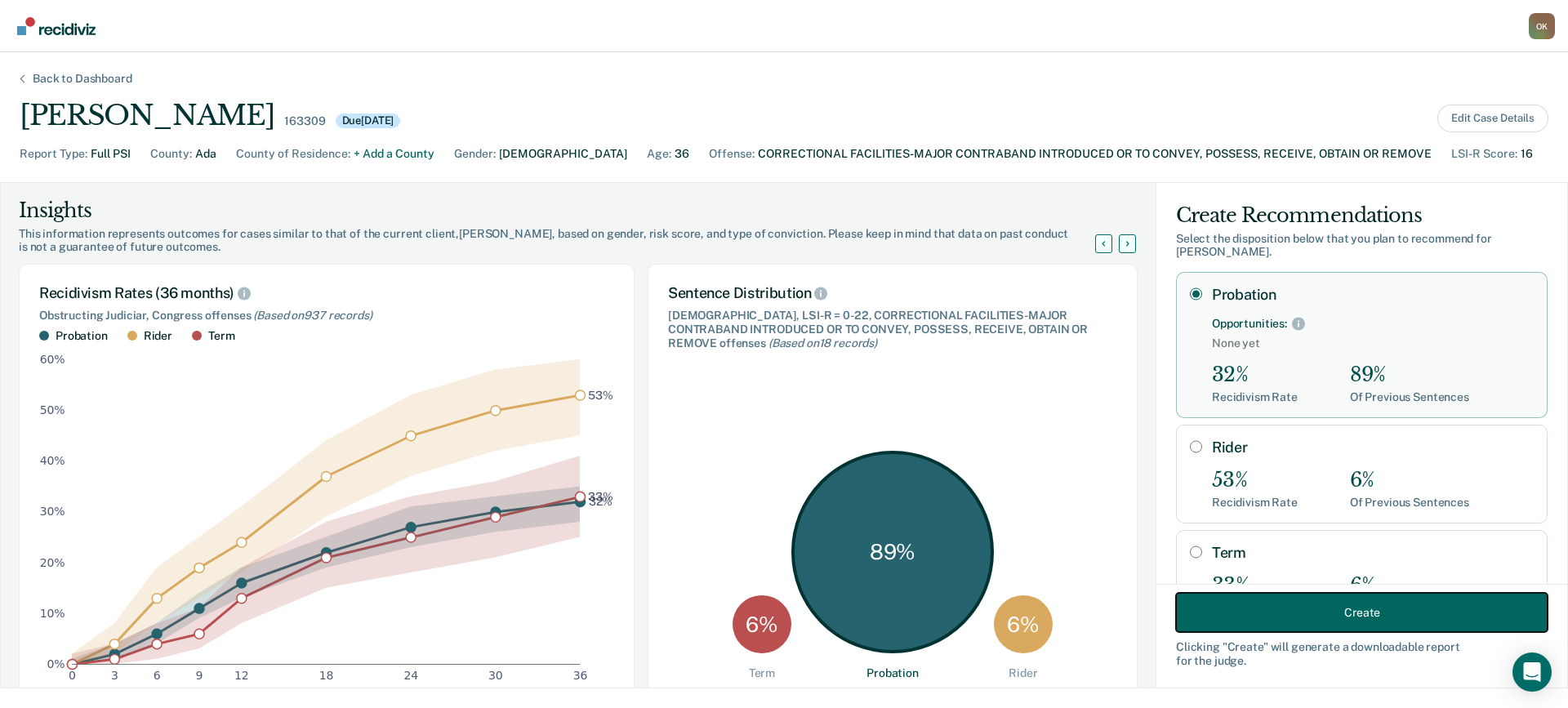
click at [1317, 616] on button "Create" at bounding box center [1362, 612] width 371 height 39
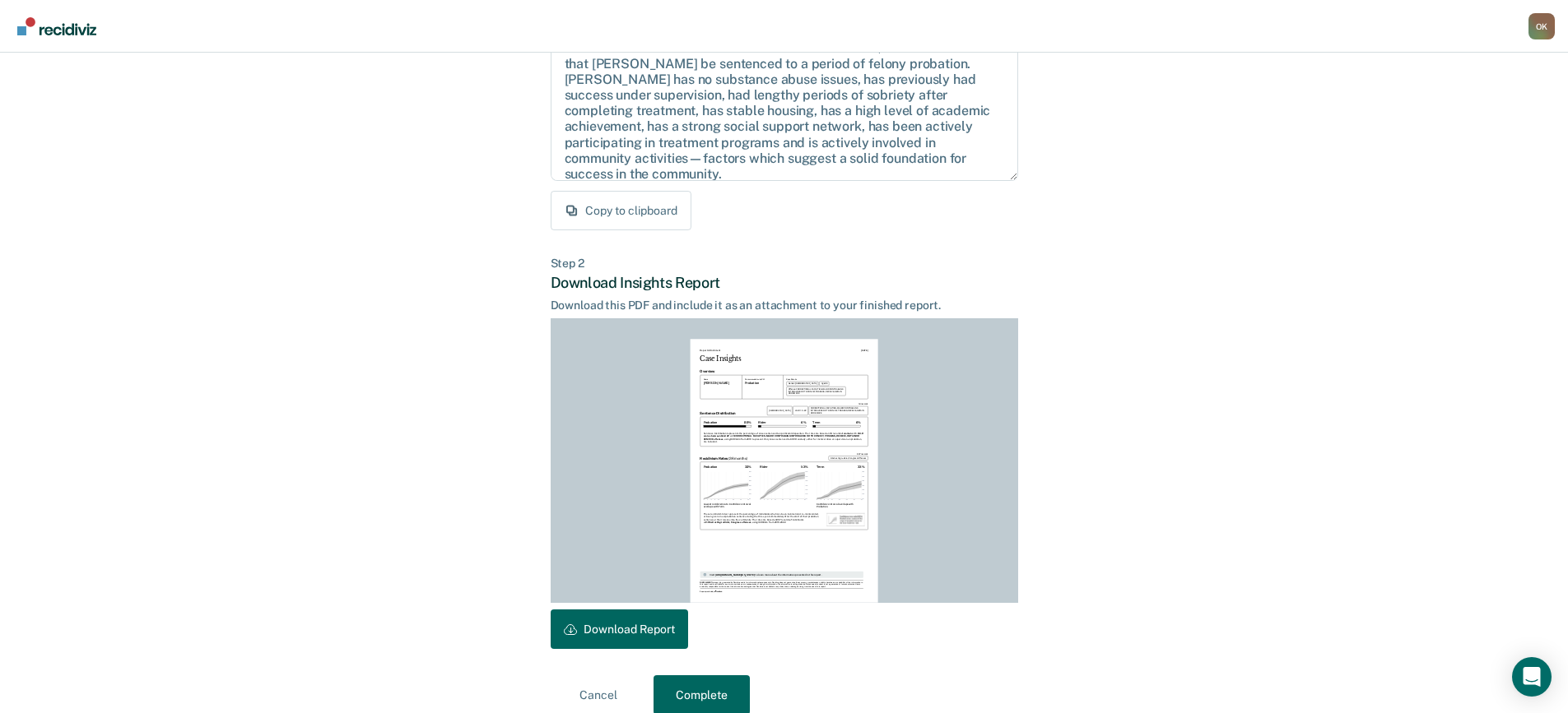
scroll to position [225, 0]
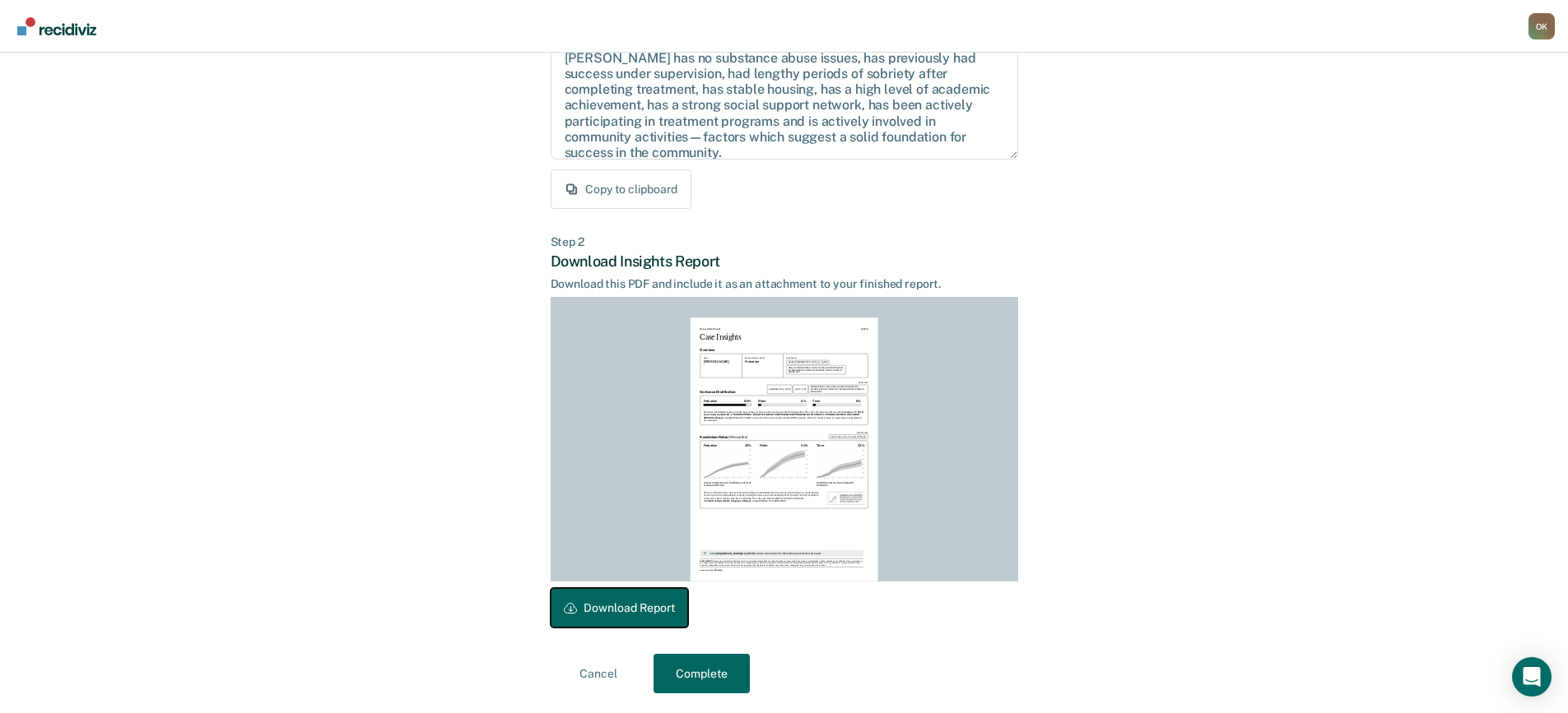
click at [652, 608] on button "Download Report" at bounding box center [619, 607] width 138 height 39
click at [717, 669] on button "Complete" at bounding box center [701, 674] width 96 height 39
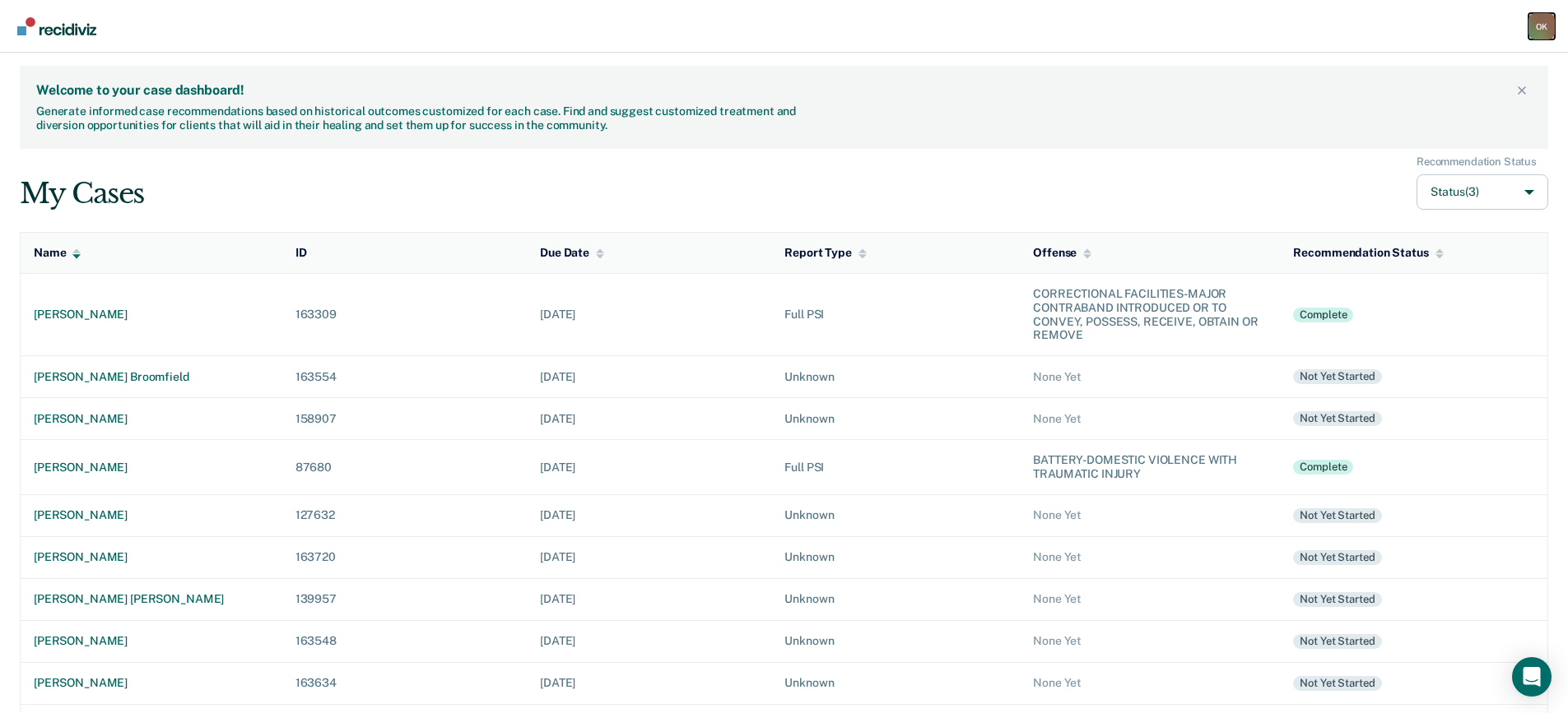
click at [1545, 28] on div "O K" at bounding box center [1541, 26] width 26 height 26
click at [1429, 108] on link "Log Out" at bounding box center [1472, 107] width 138 height 14
